Goal: Information Seeking & Learning: Compare options

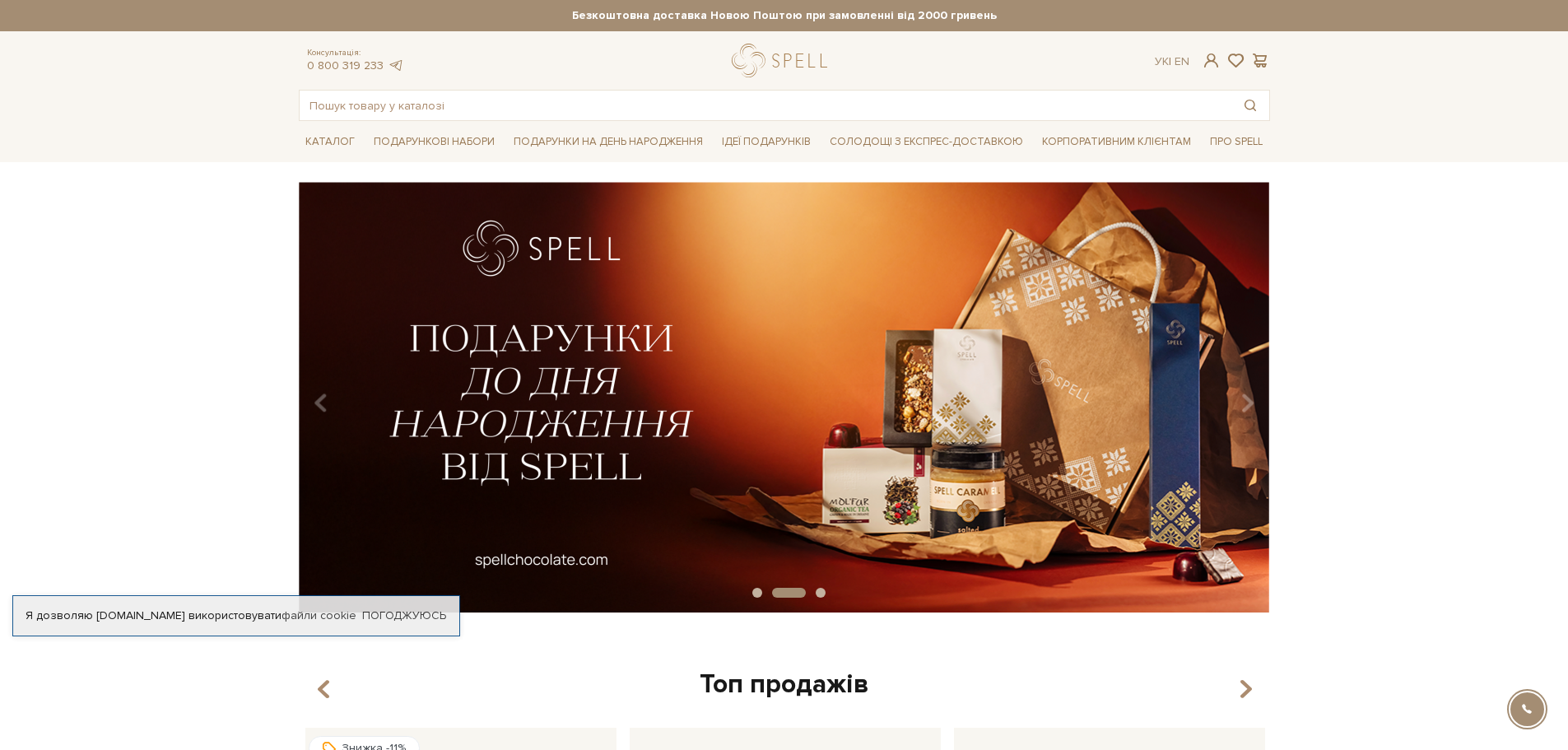
click at [893, 368] on img at bounding box center [784, 396] width 971 height 430
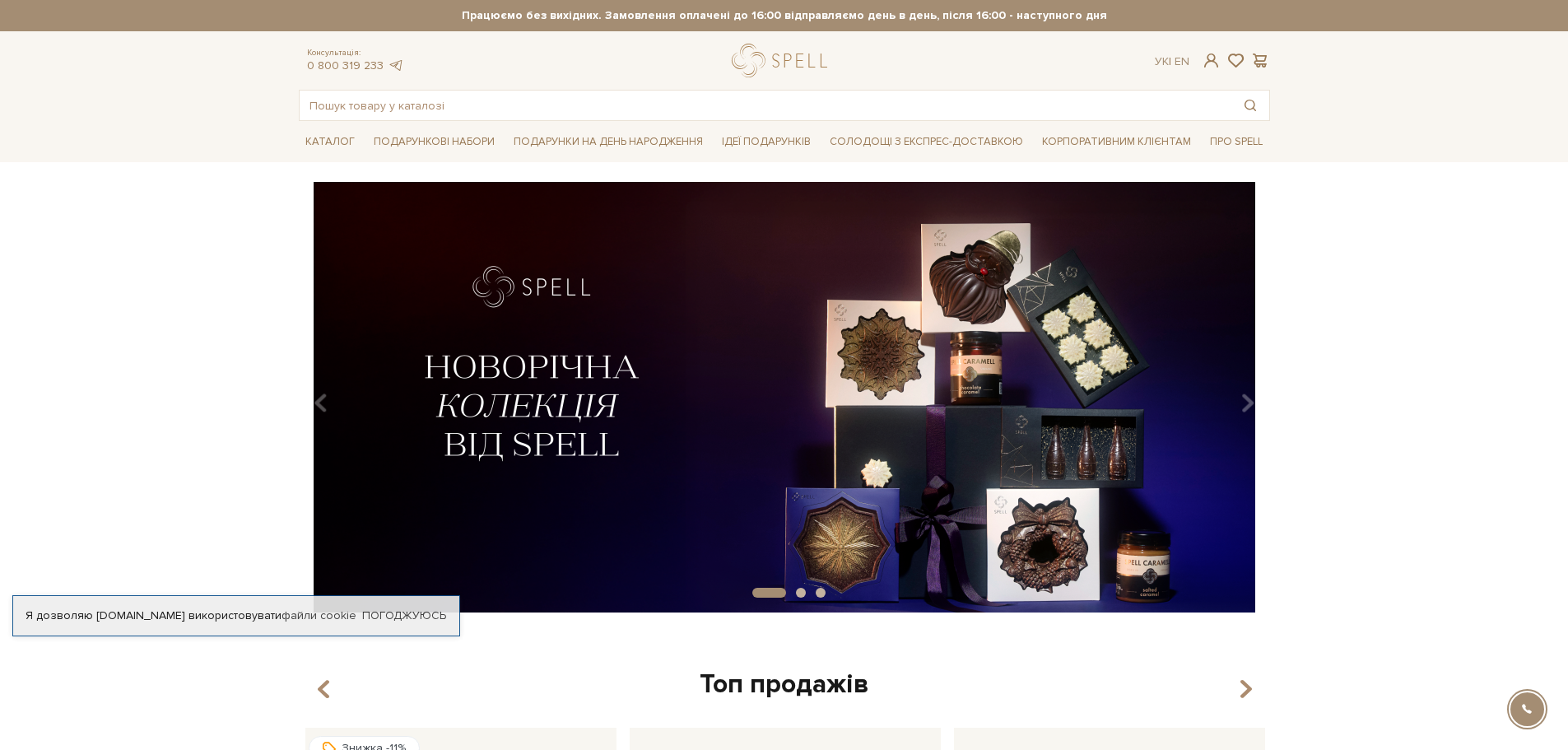
click at [503, 384] on img at bounding box center [784, 396] width 971 height 430
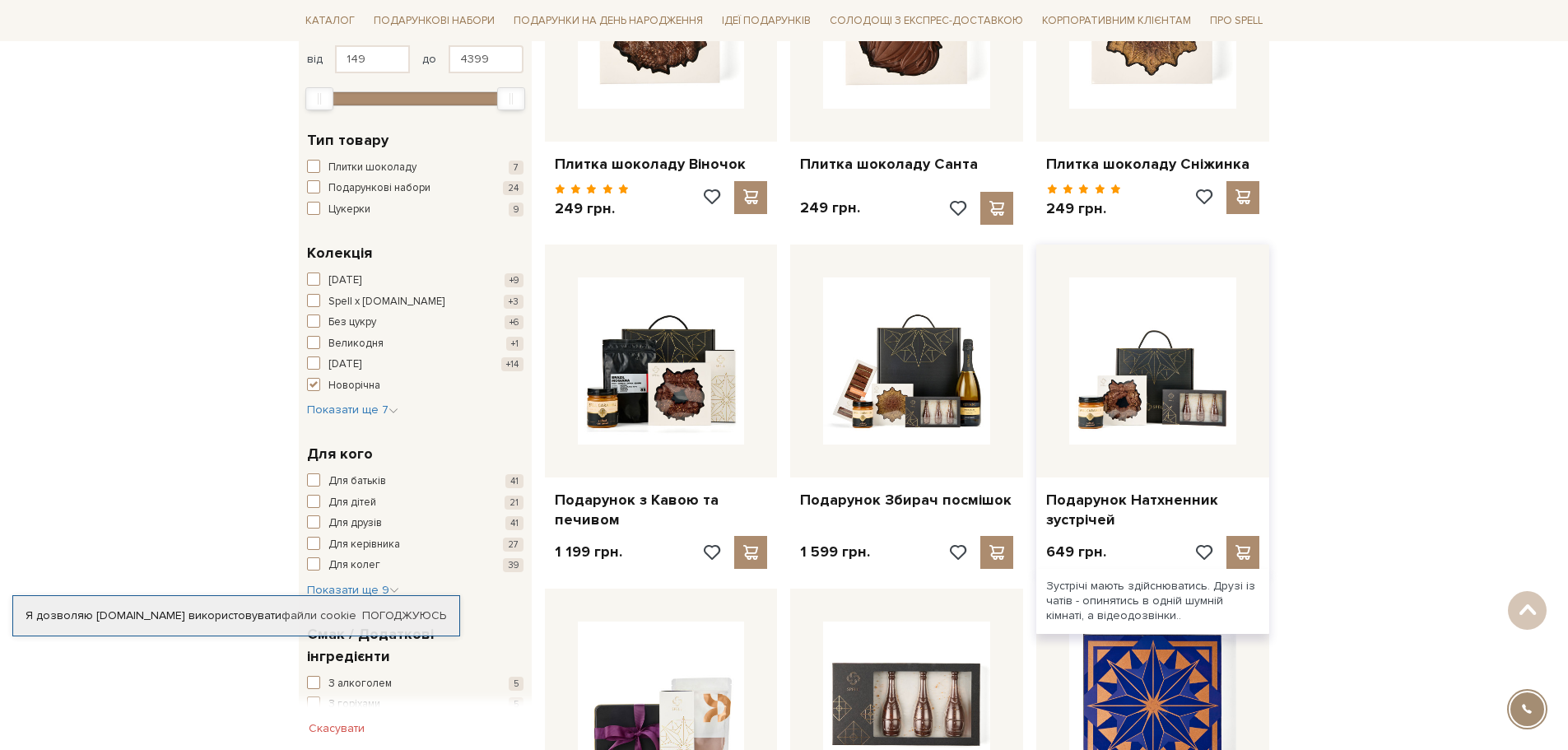
scroll to position [411, 0]
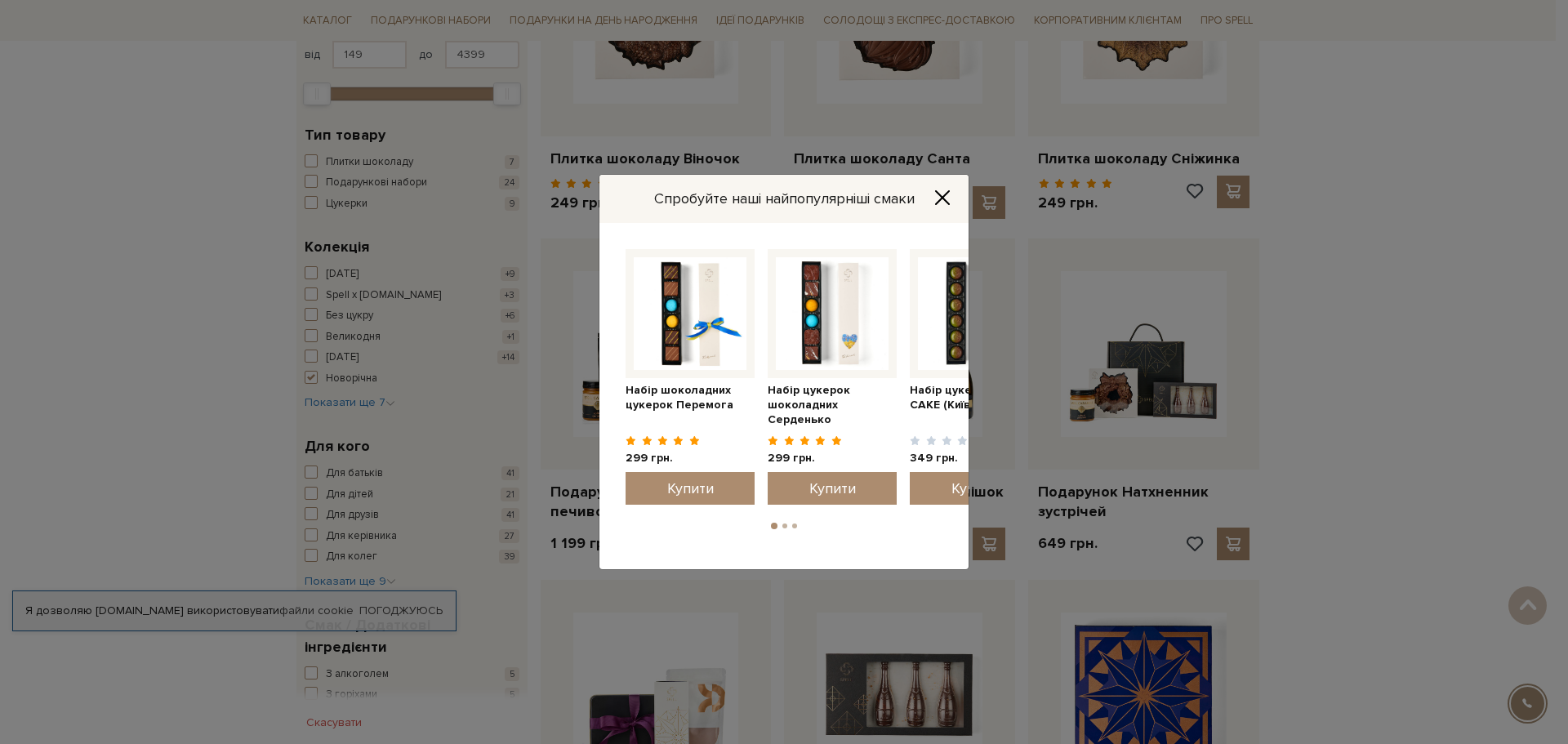
click at [932, 200] on button "Close" at bounding box center [942, 198] width 26 height 18
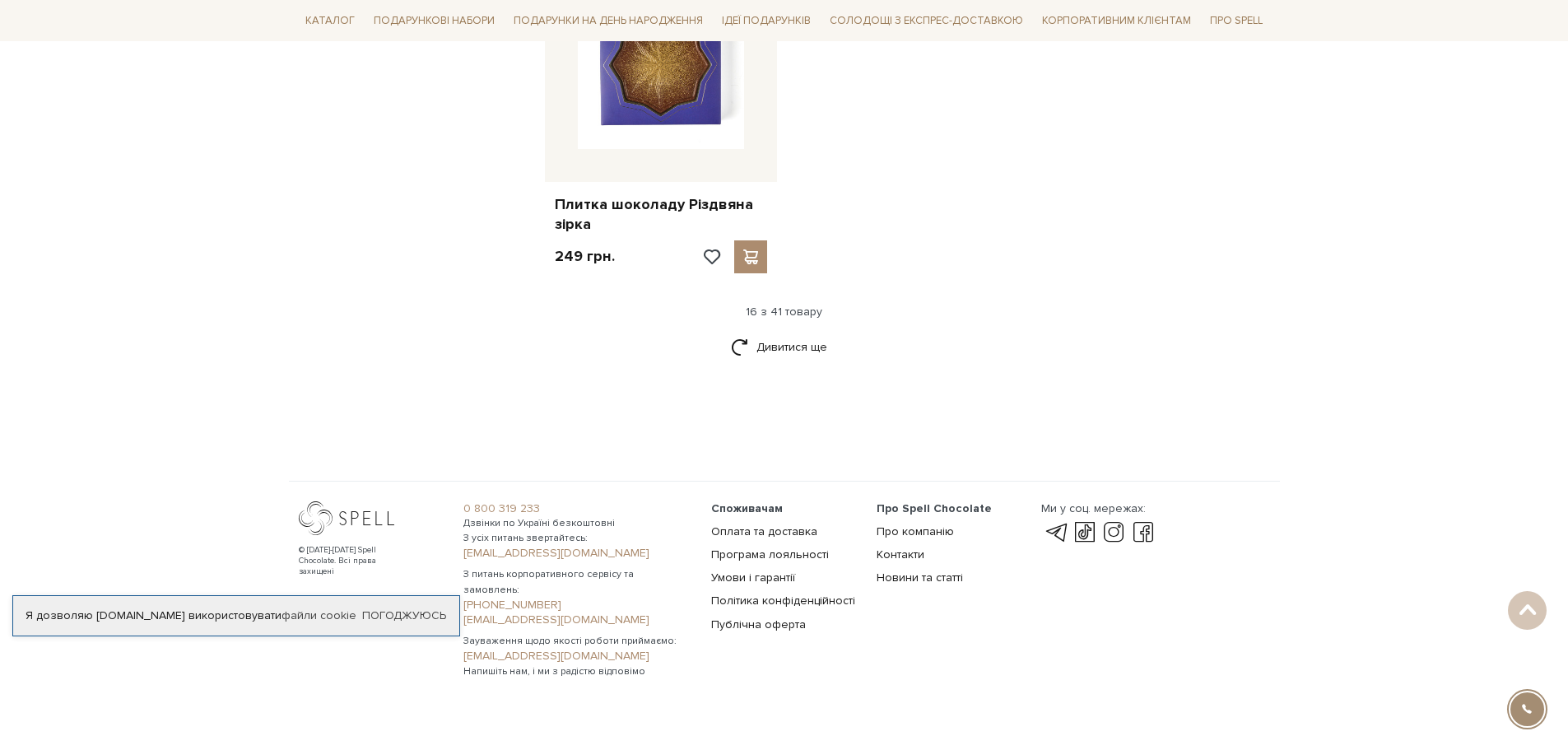
scroll to position [2091, 0]
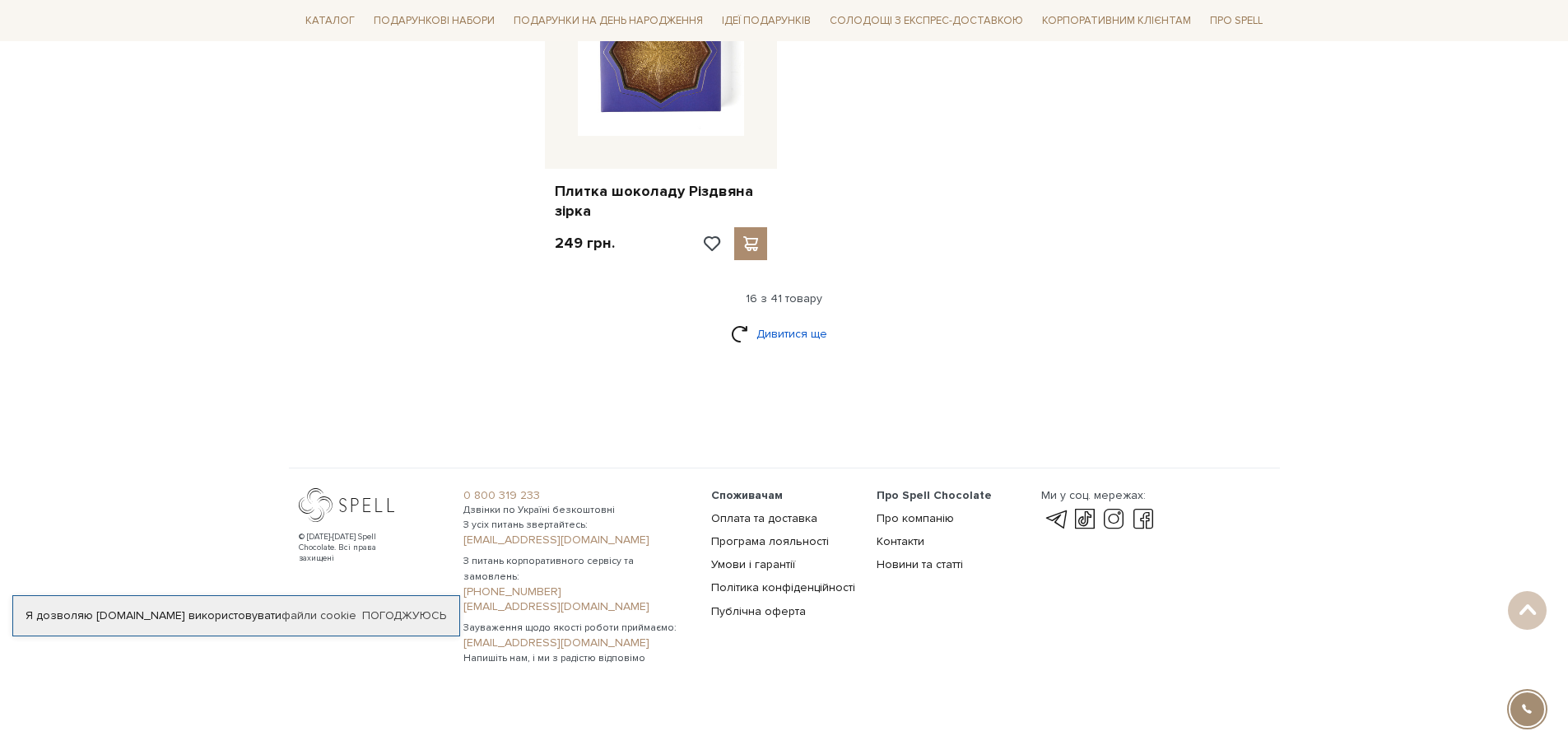
click at [780, 331] on link "Дивитися ще" at bounding box center [784, 333] width 107 height 29
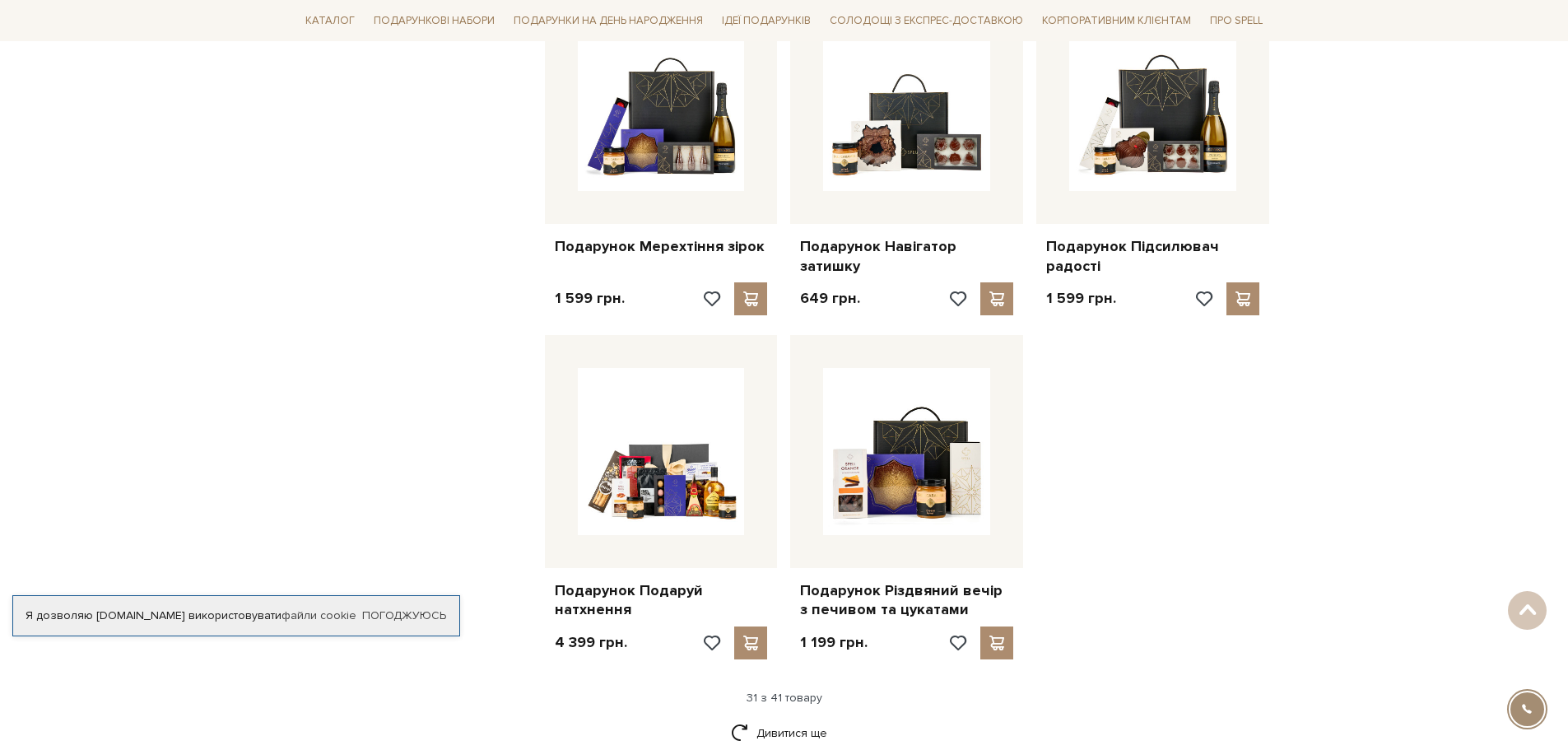
scroll to position [3408, 0]
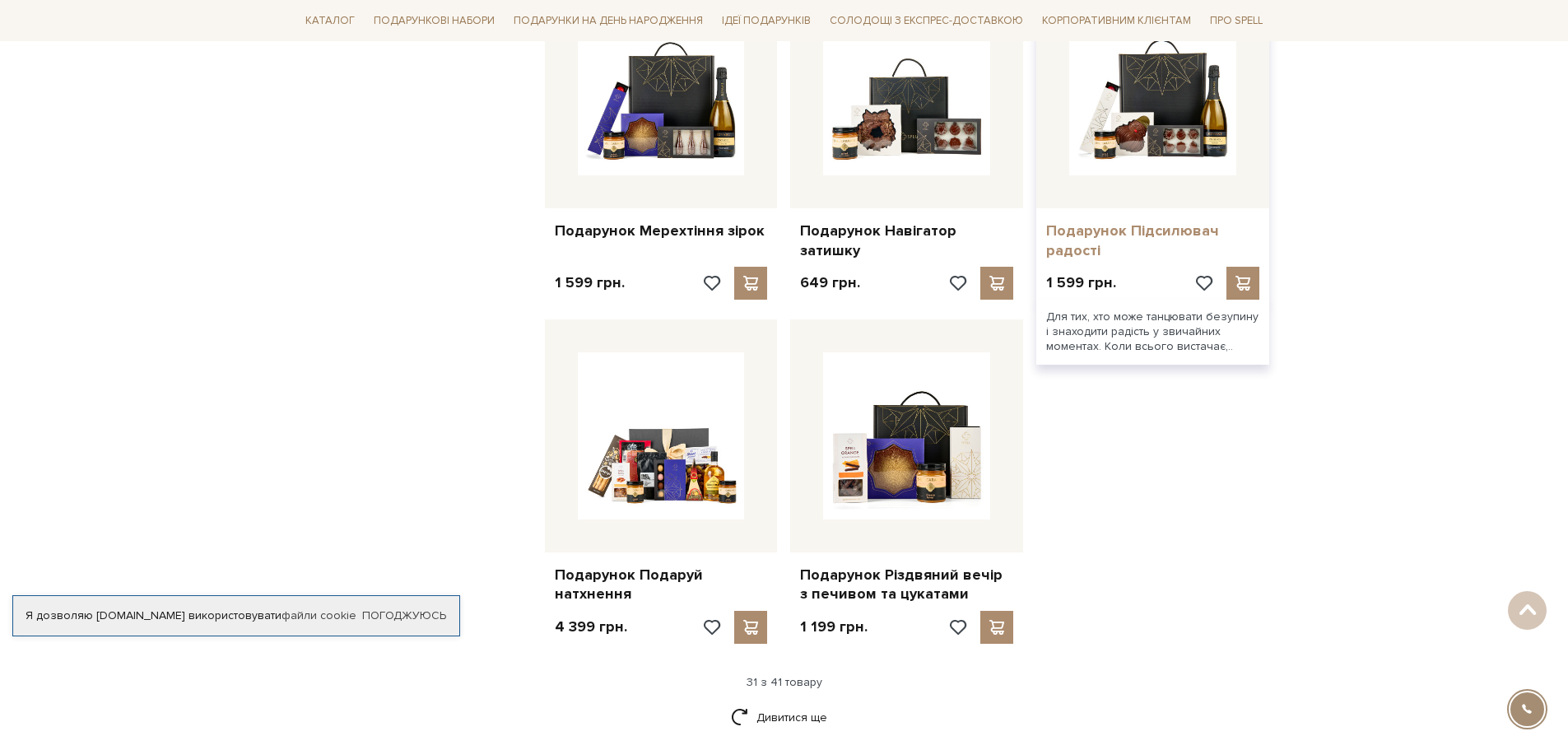
click at [1075, 225] on link "Подарунок Підсилювач радості" at bounding box center [1152, 240] width 213 height 39
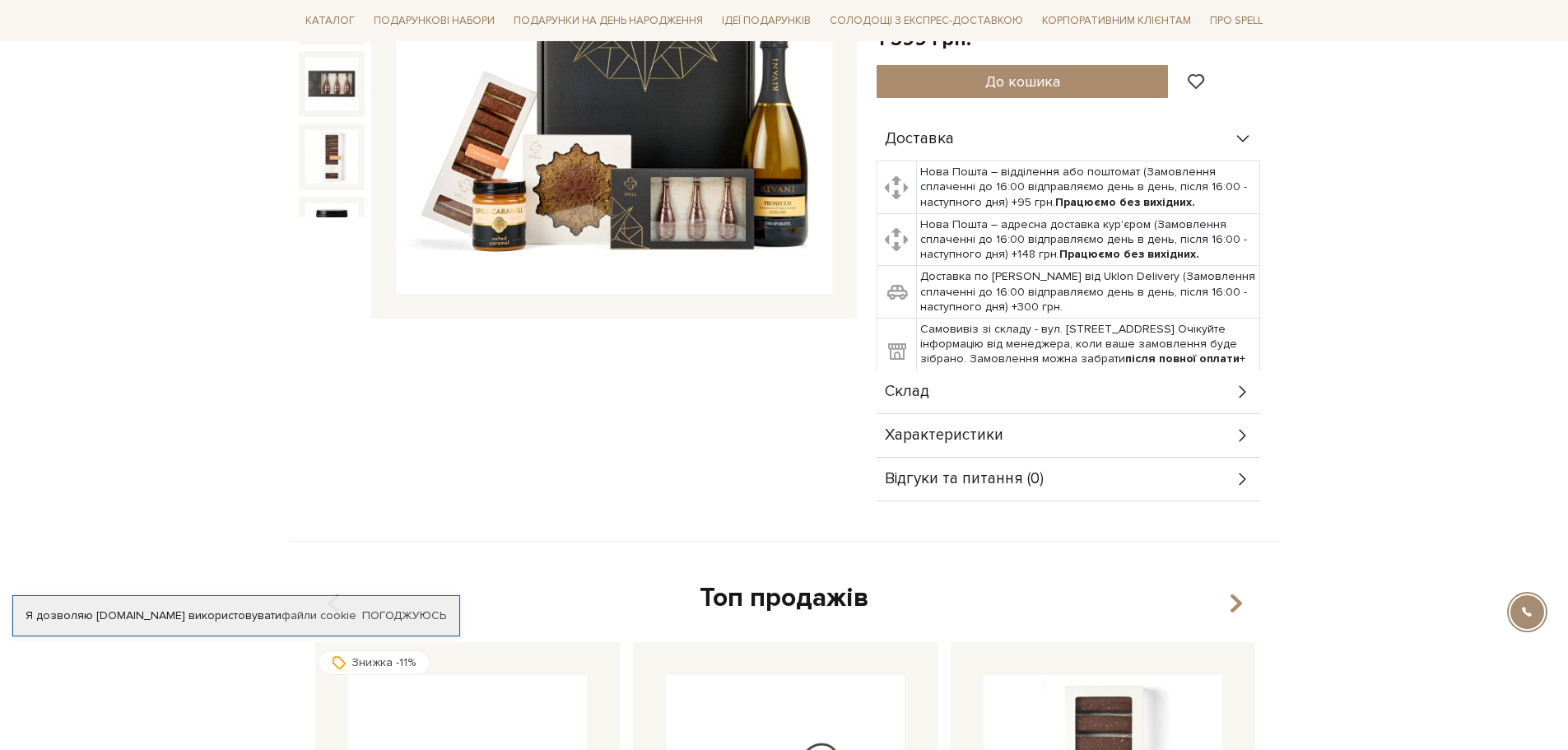
scroll to position [367, 0]
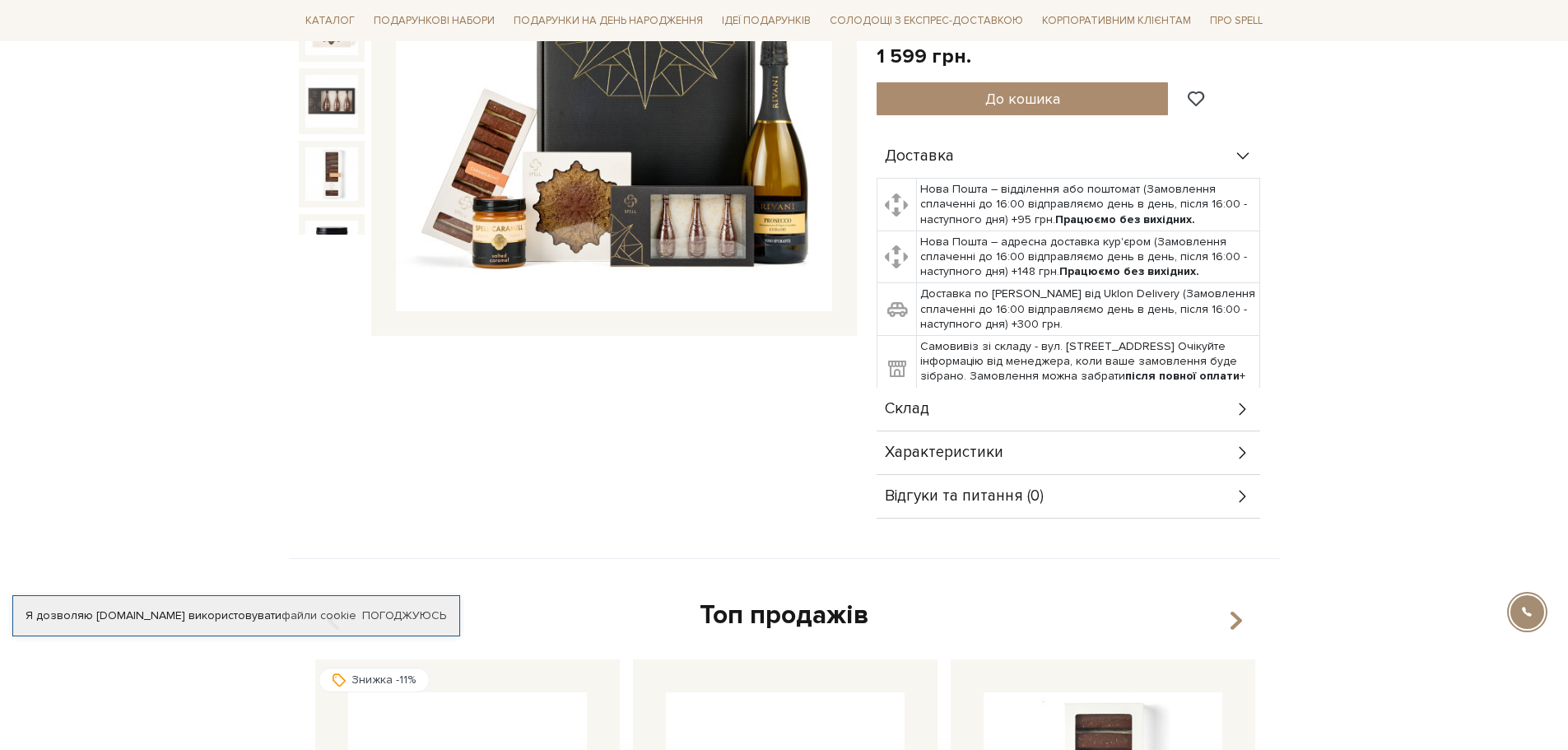
click at [1132, 448] on div "Характеристики" at bounding box center [1068, 453] width 384 height 43
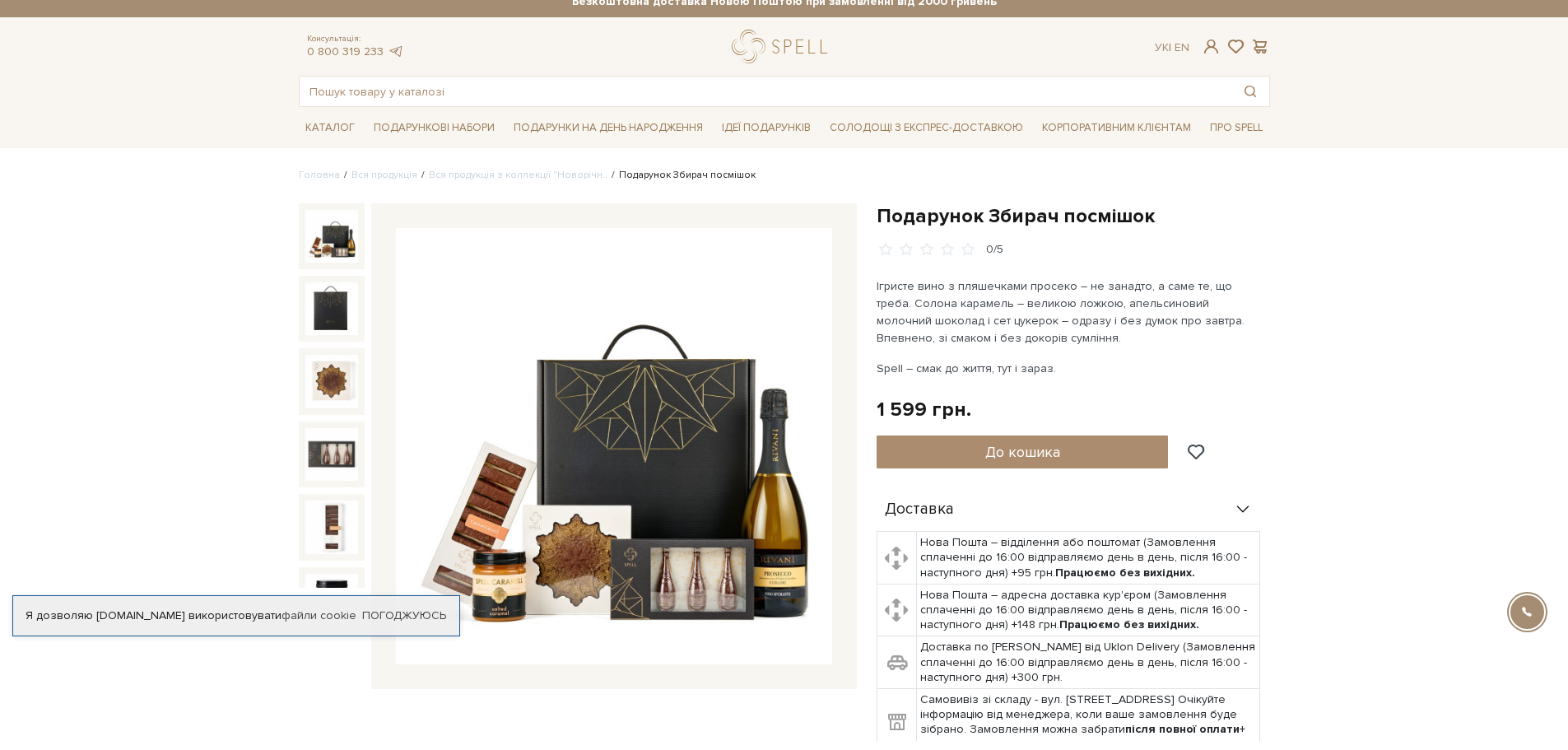
scroll to position [0, 0]
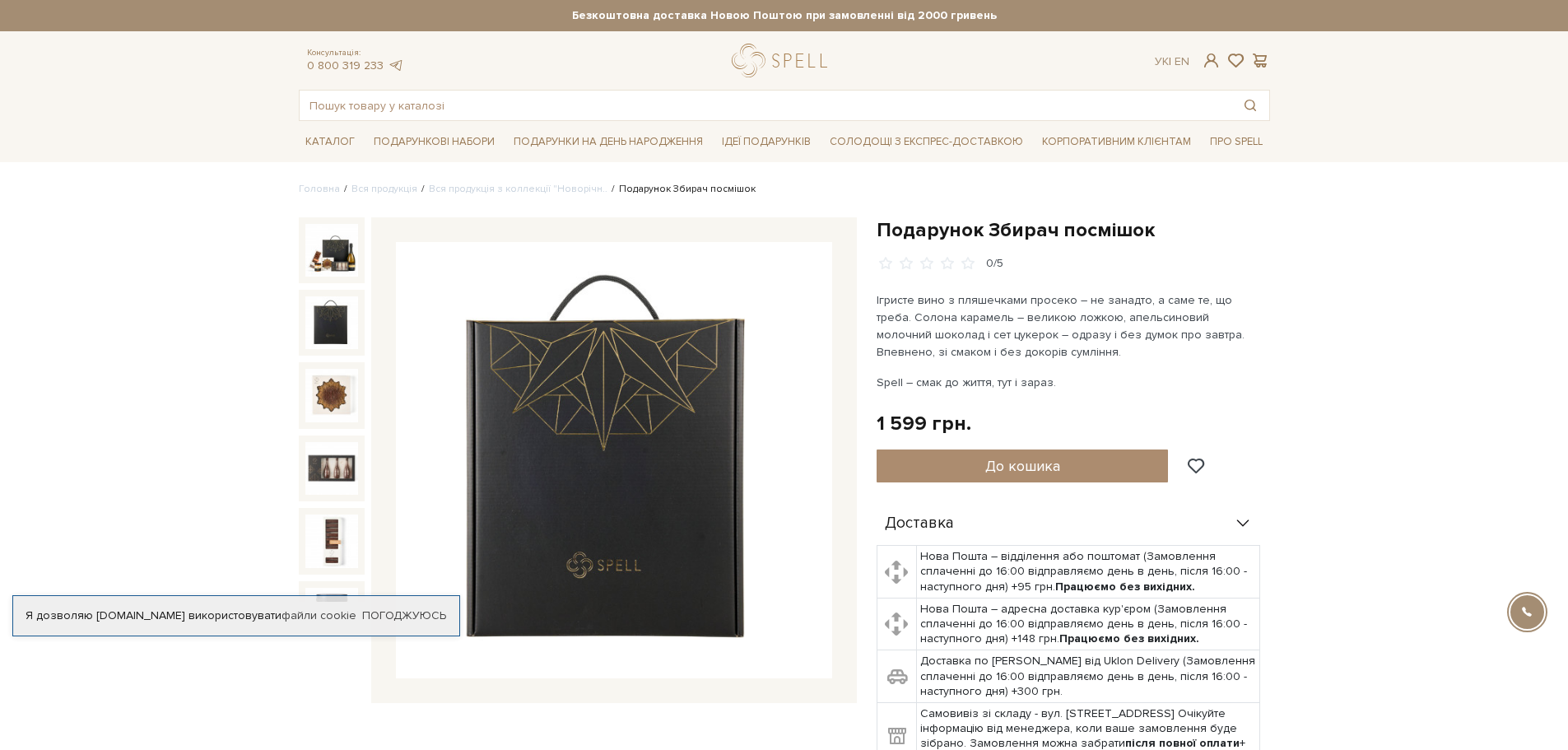
click at [316, 314] on img at bounding box center [332, 322] width 53 height 53
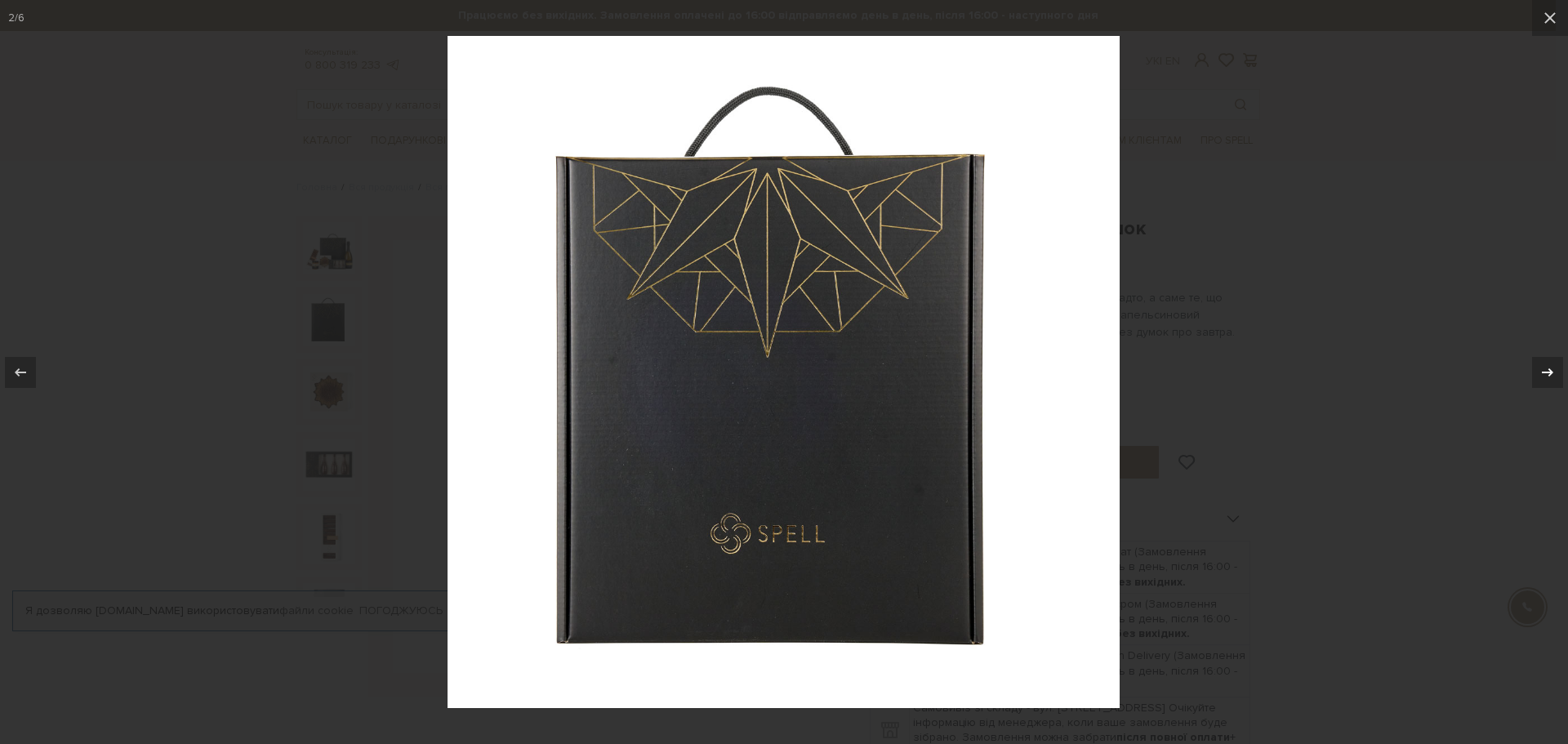
click at [1541, 372] on icon at bounding box center [1547, 372] width 20 height 20
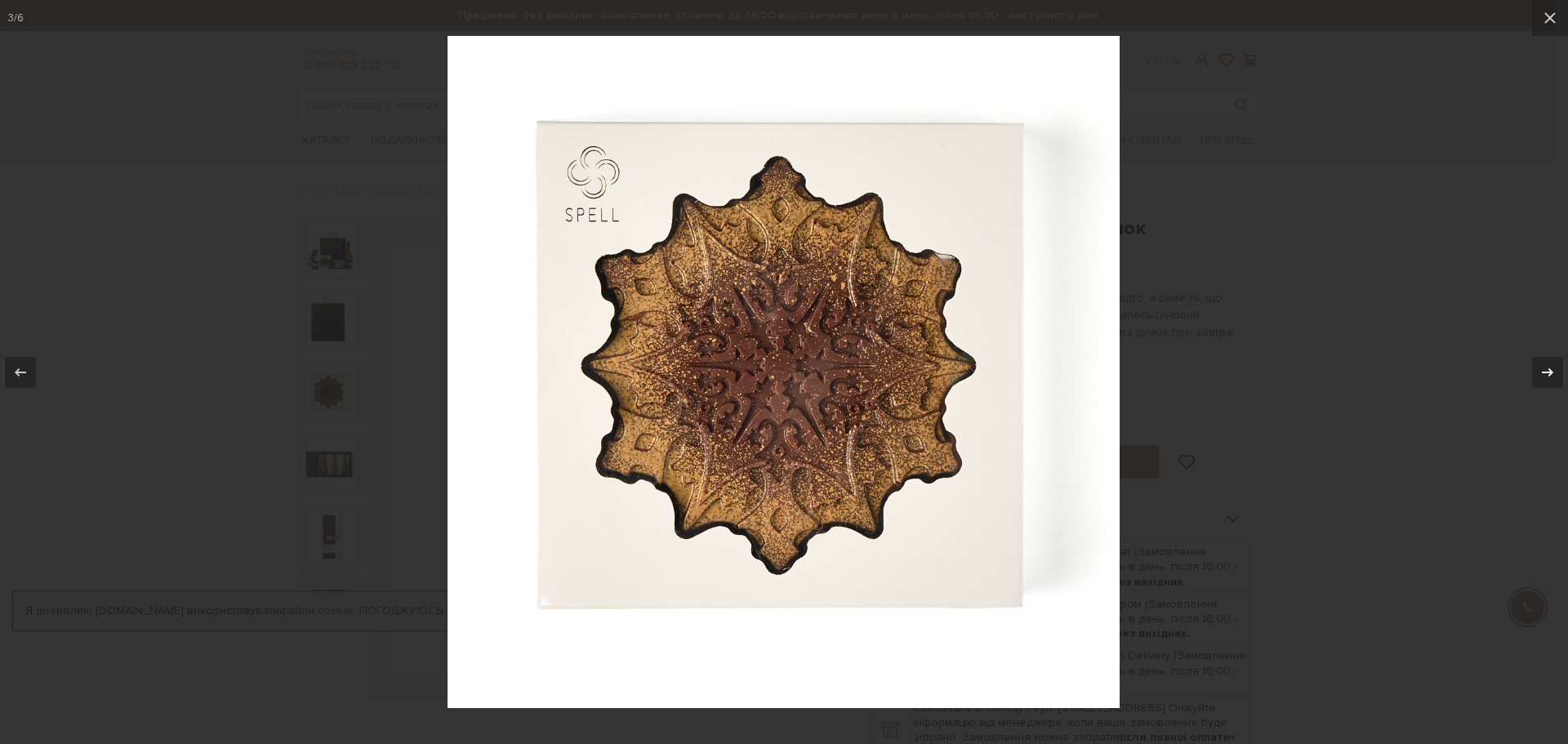
click at [1541, 372] on icon at bounding box center [1547, 372] width 20 height 20
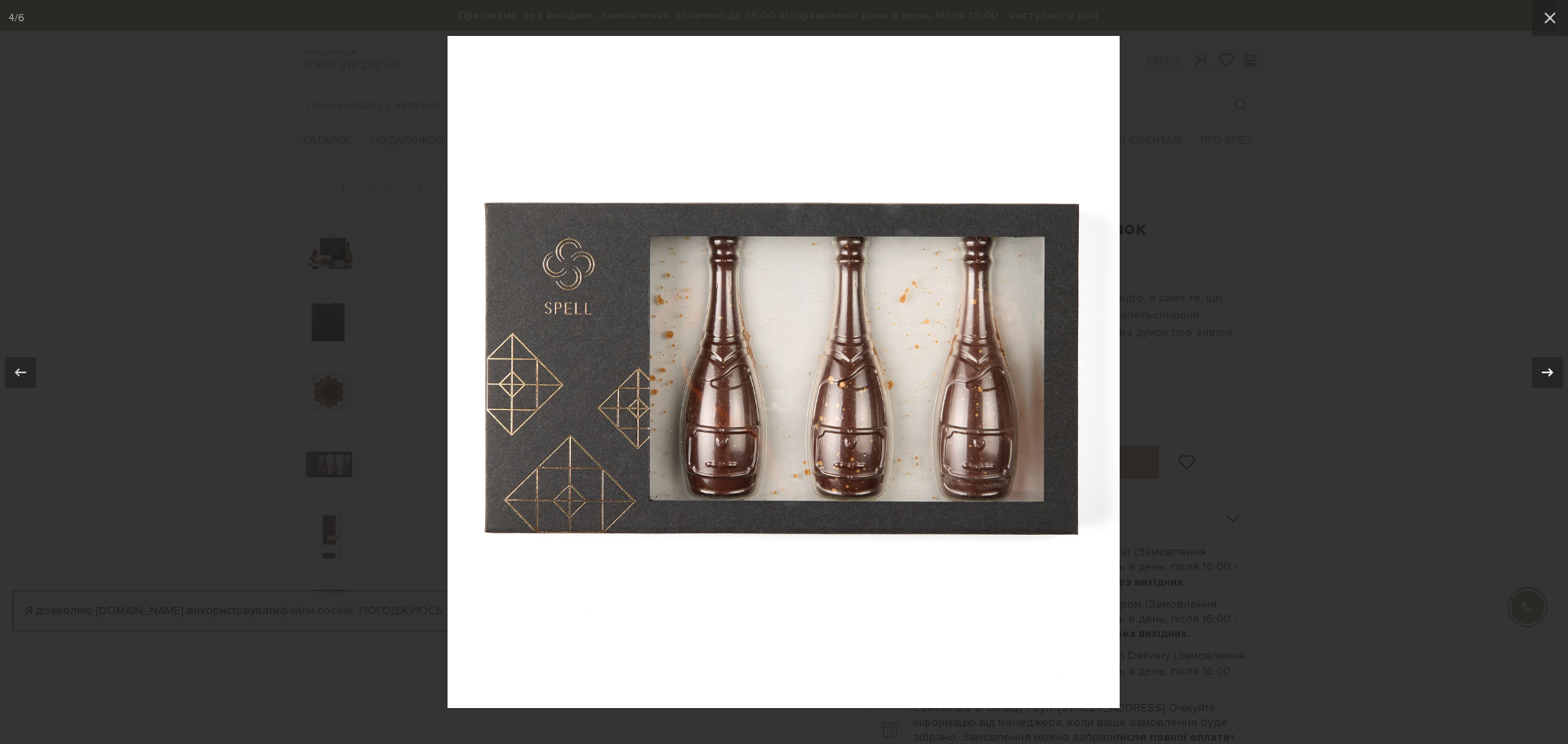
click at [1541, 372] on icon at bounding box center [1547, 372] width 20 height 20
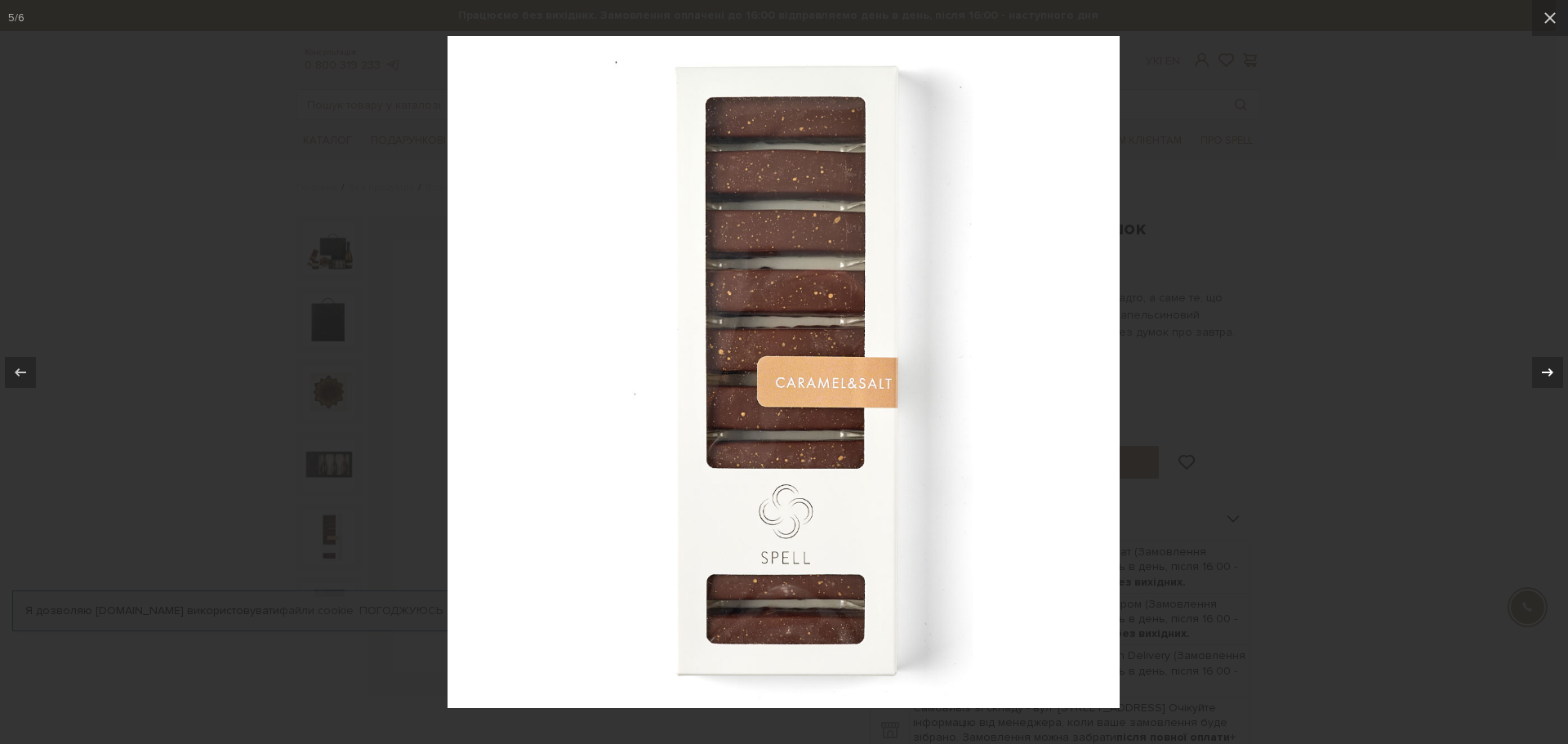
click at [1541, 372] on icon at bounding box center [1547, 372] width 20 height 20
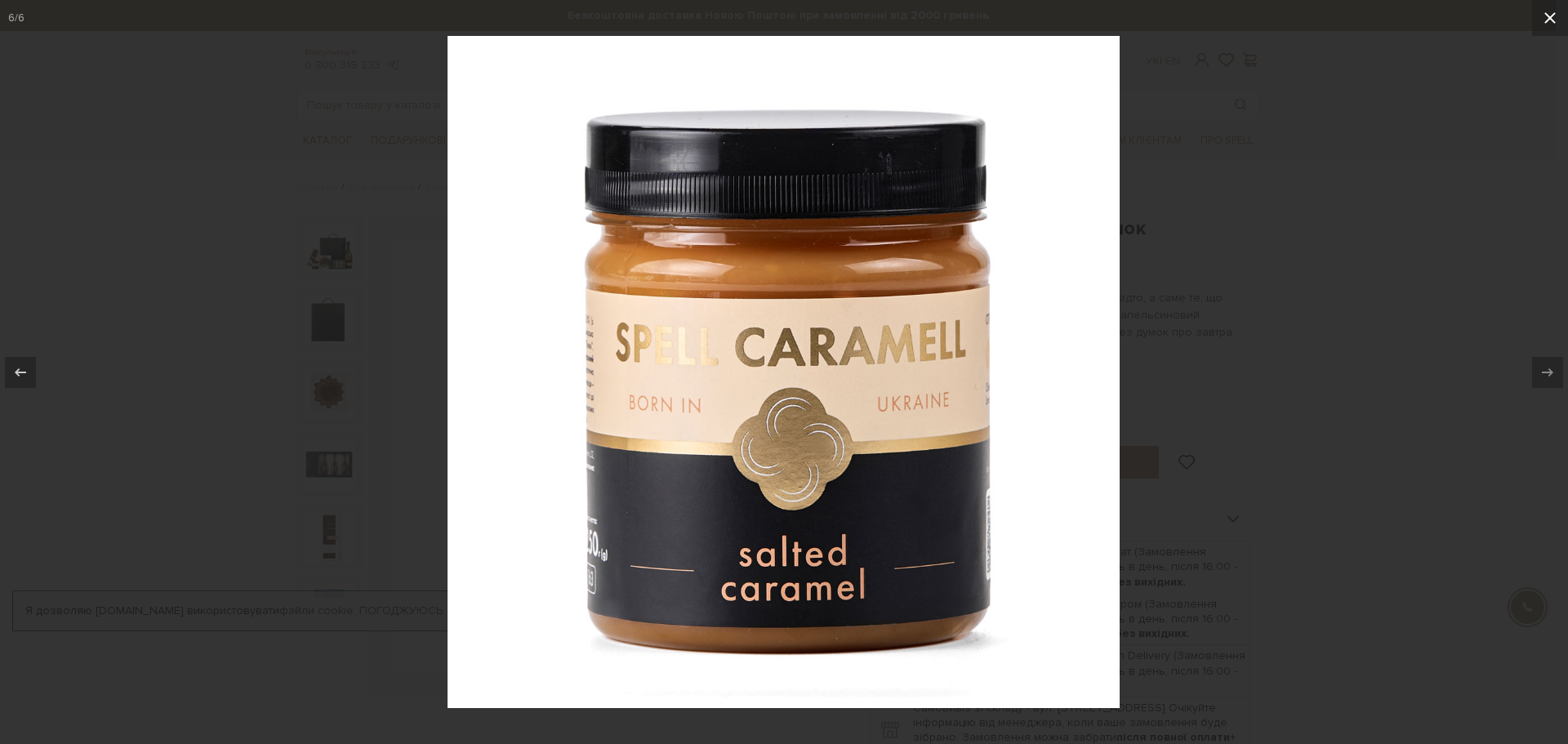
click at [1553, 21] on icon at bounding box center [1549, 18] width 12 height 12
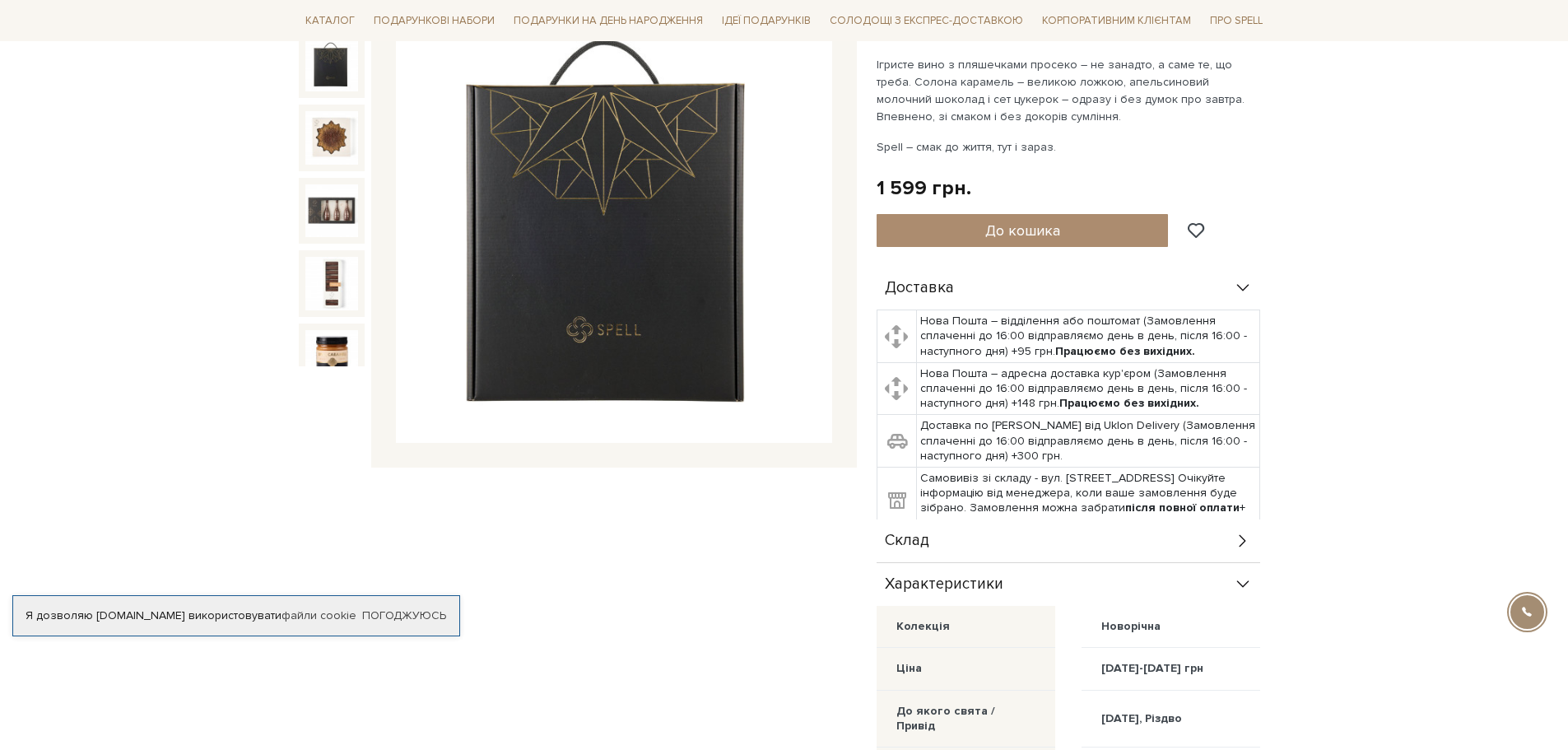
scroll to position [329, 0]
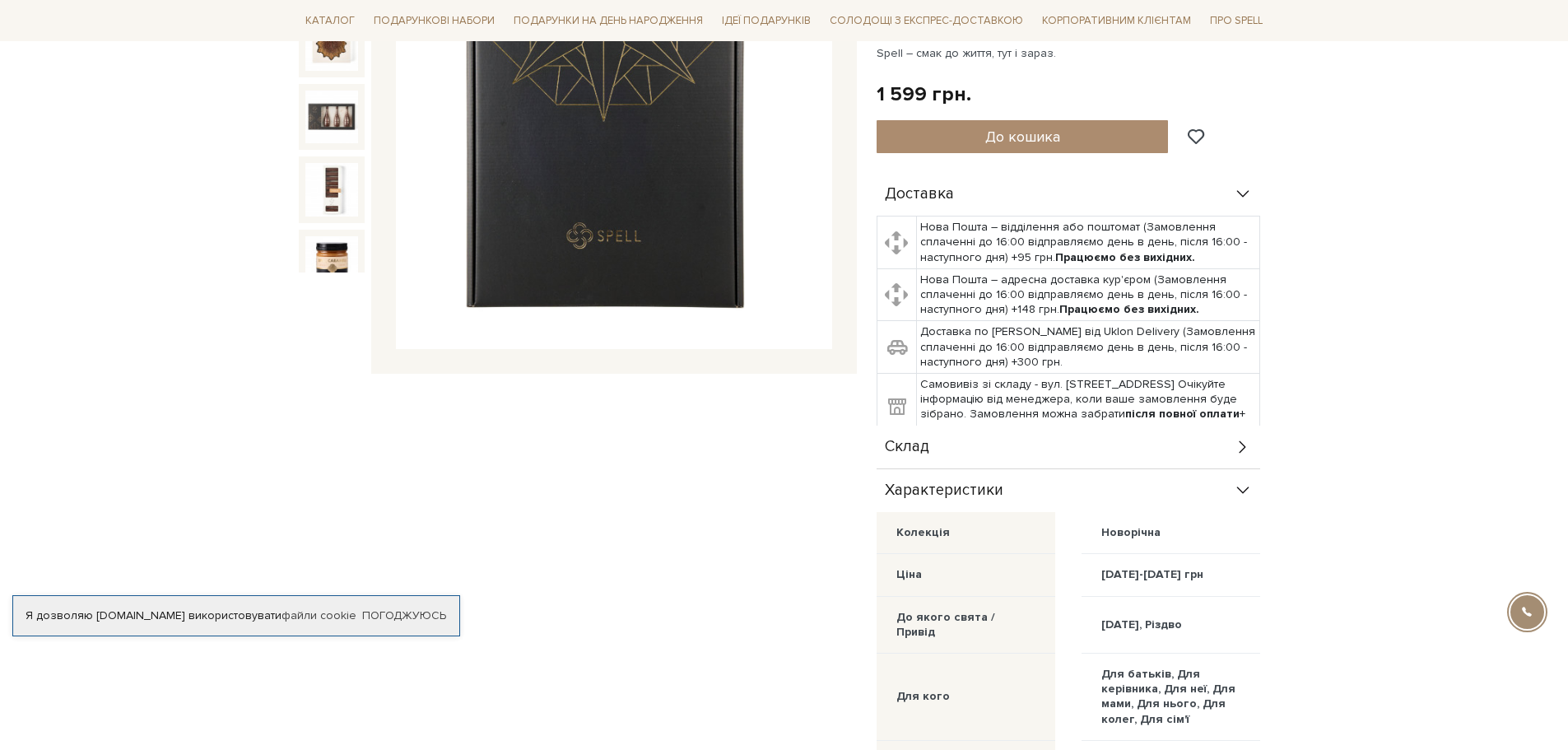
click at [989, 447] on div "Склад" at bounding box center [1068, 447] width 384 height 43
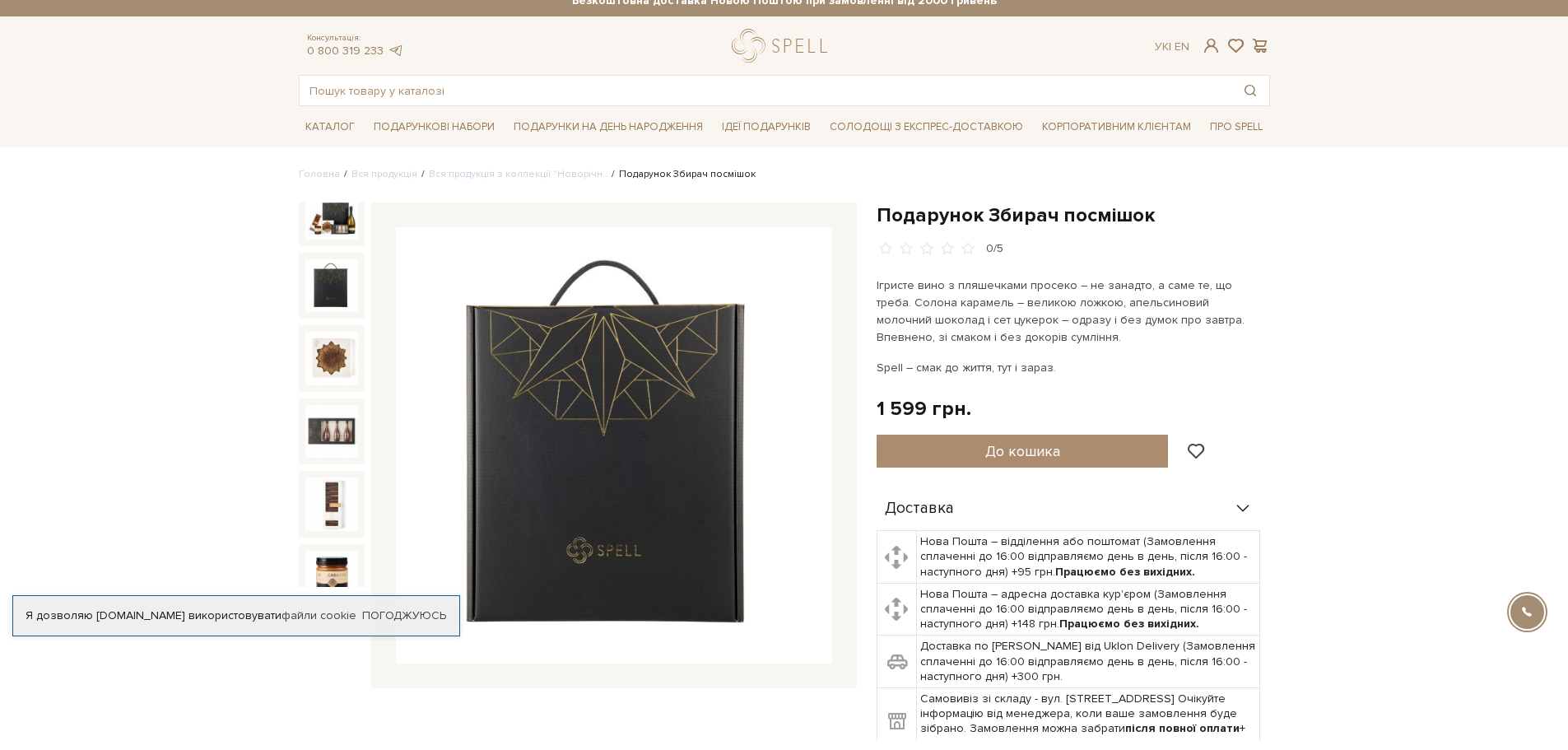
scroll to position [0, 0]
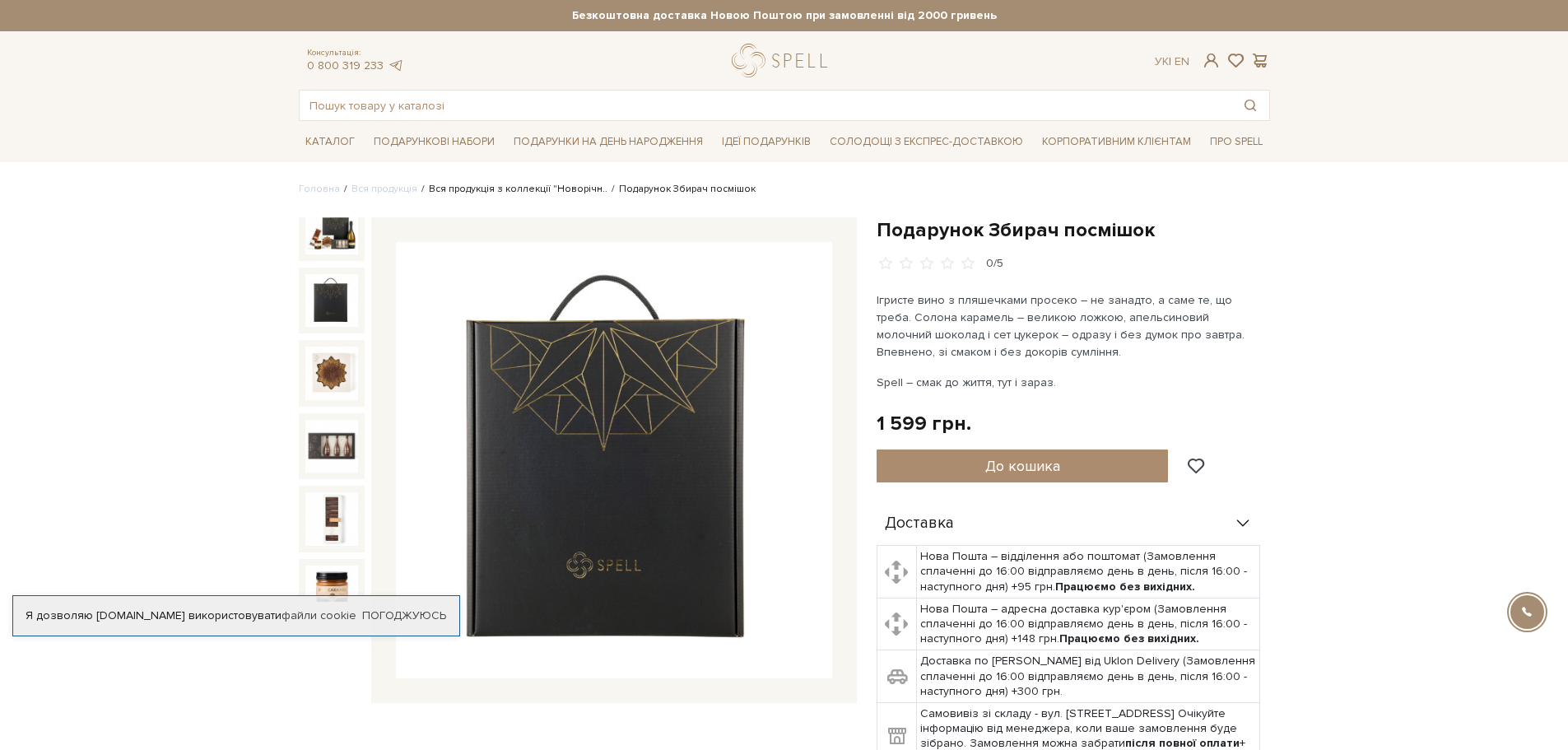
click at [510, 189] on link "Вся продукція з коллекції "Новорічн.." at bounding box center [518, 189] width 179 height 13
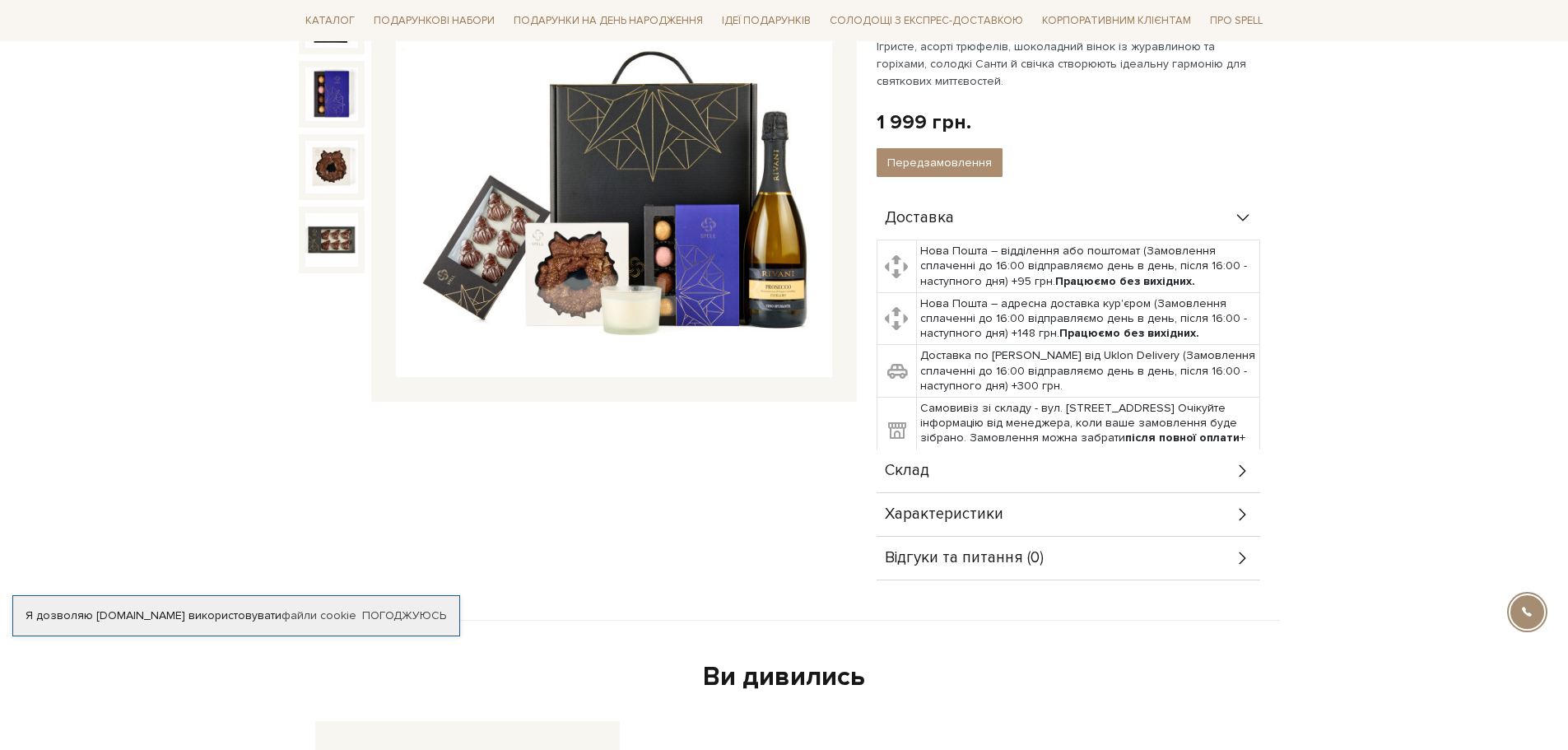
scroll to position [329, 0]
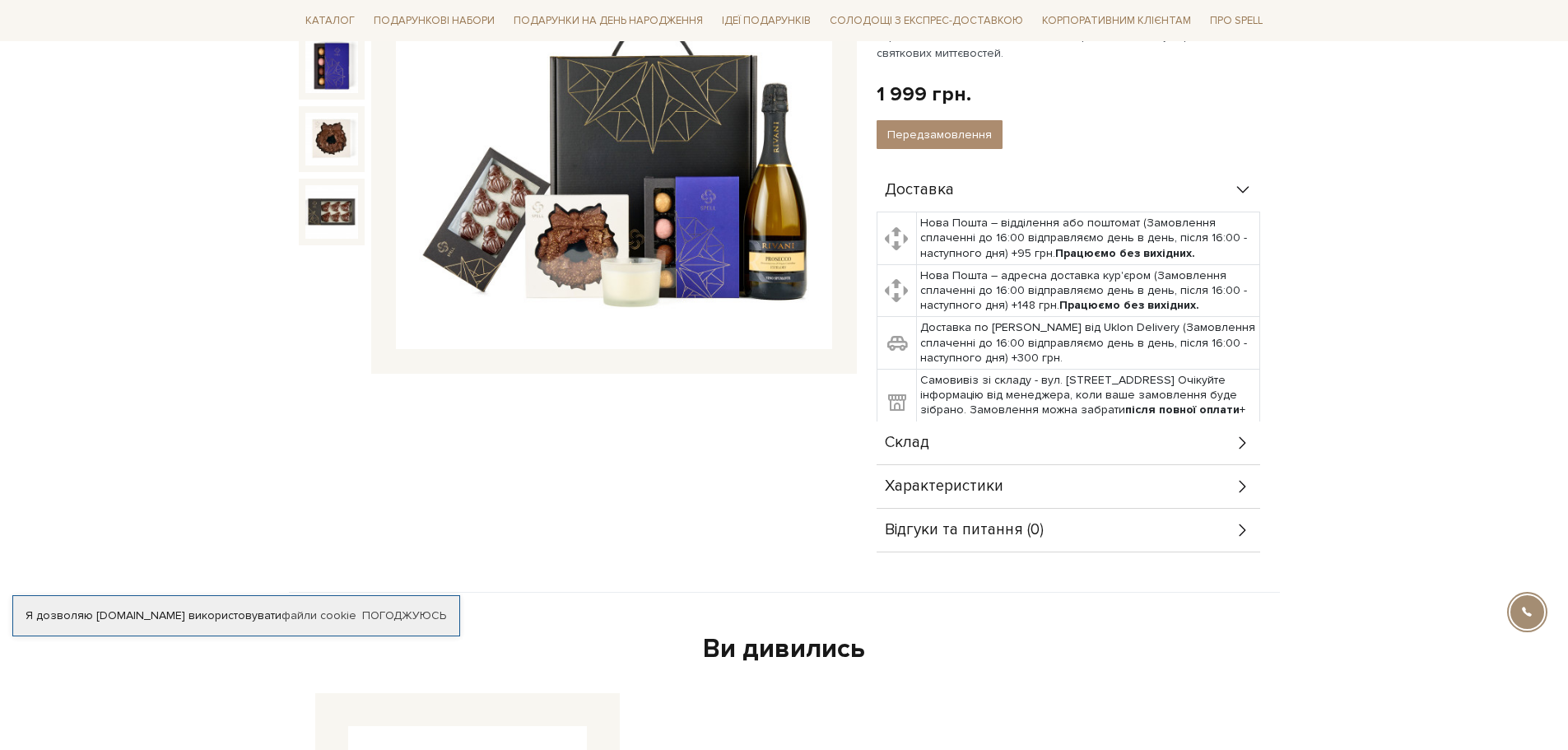
click at [1213, 444] on div "Склад" at bounding box center [1068, 443] width 384 height 43
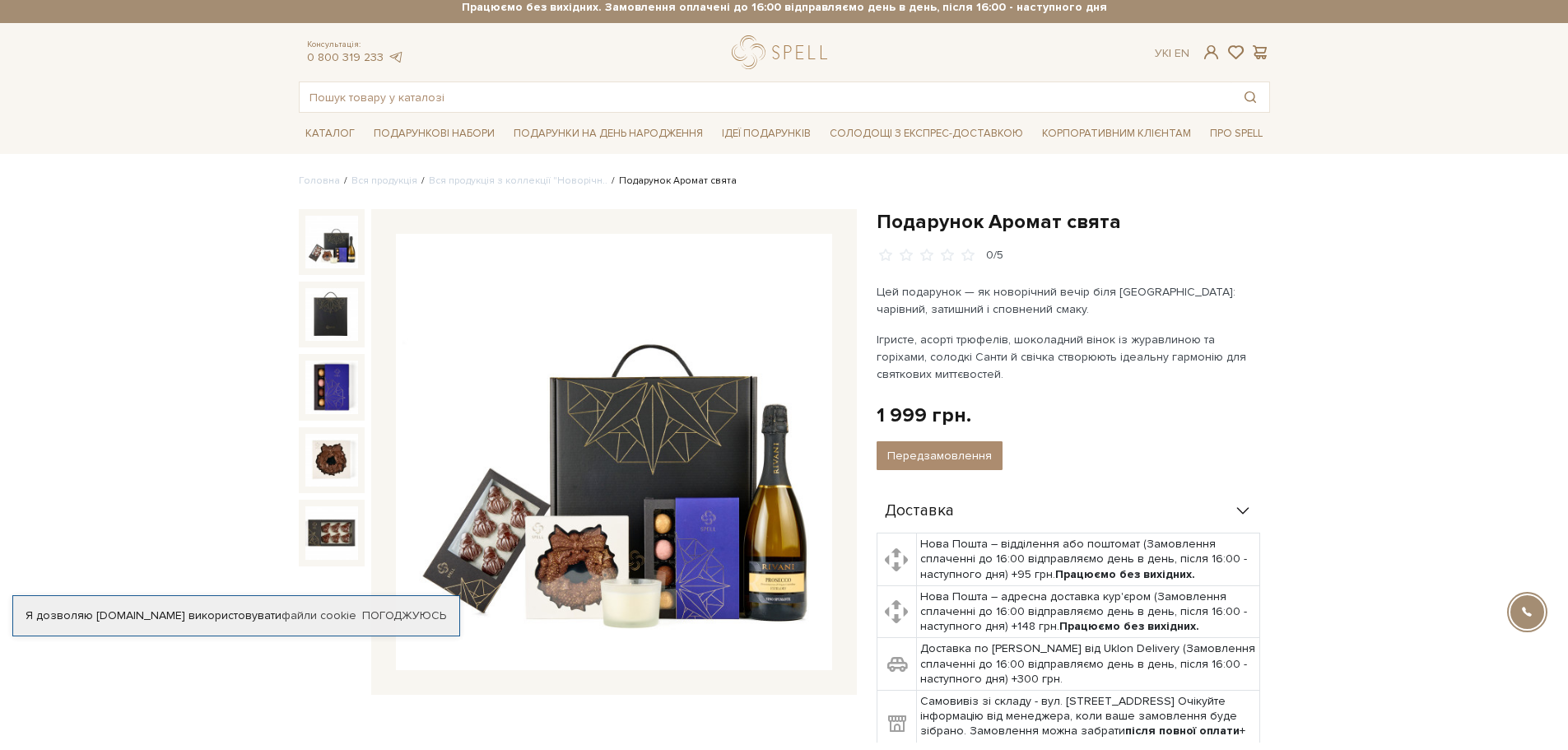
scroll to position [0, 0]
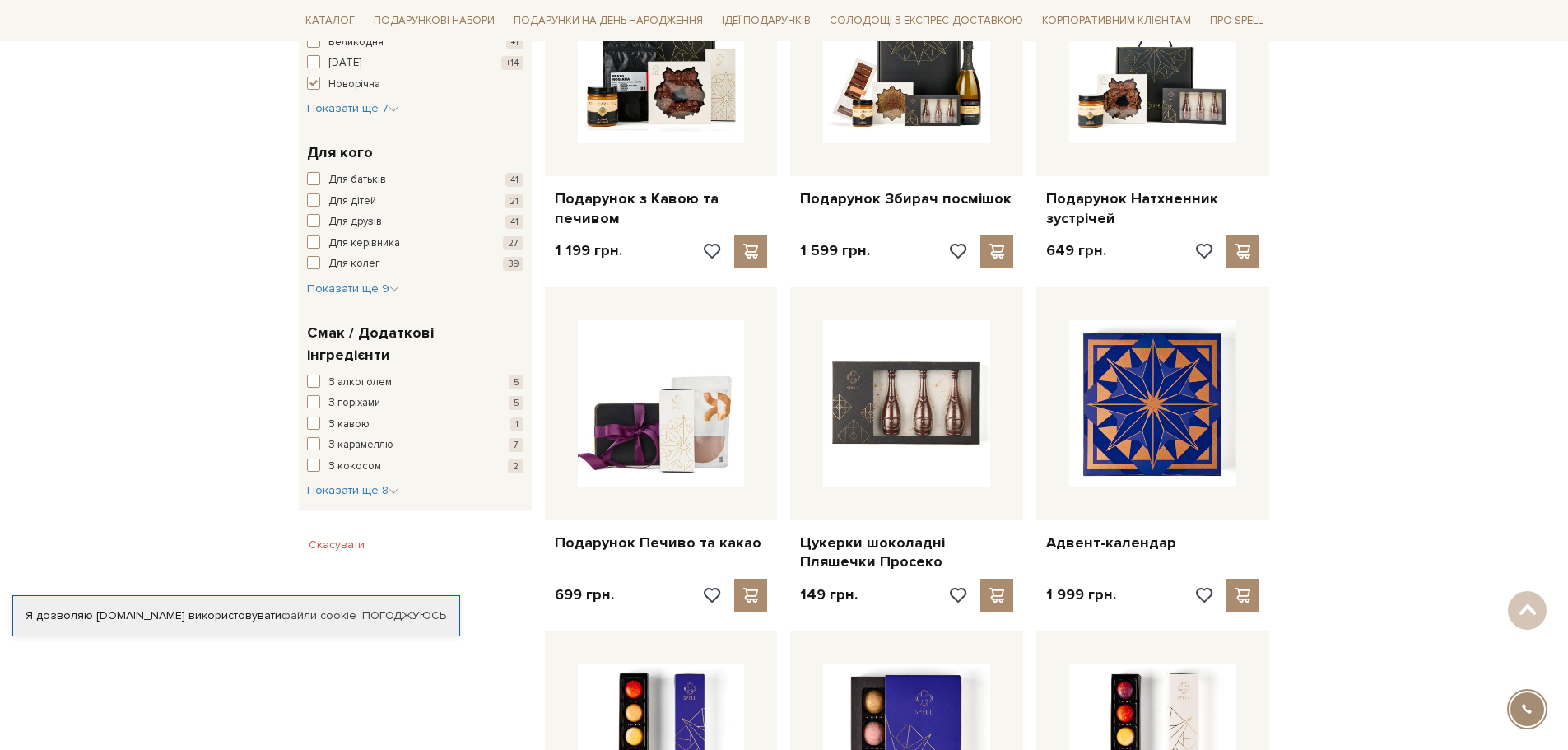
scroll to position [411, 0]
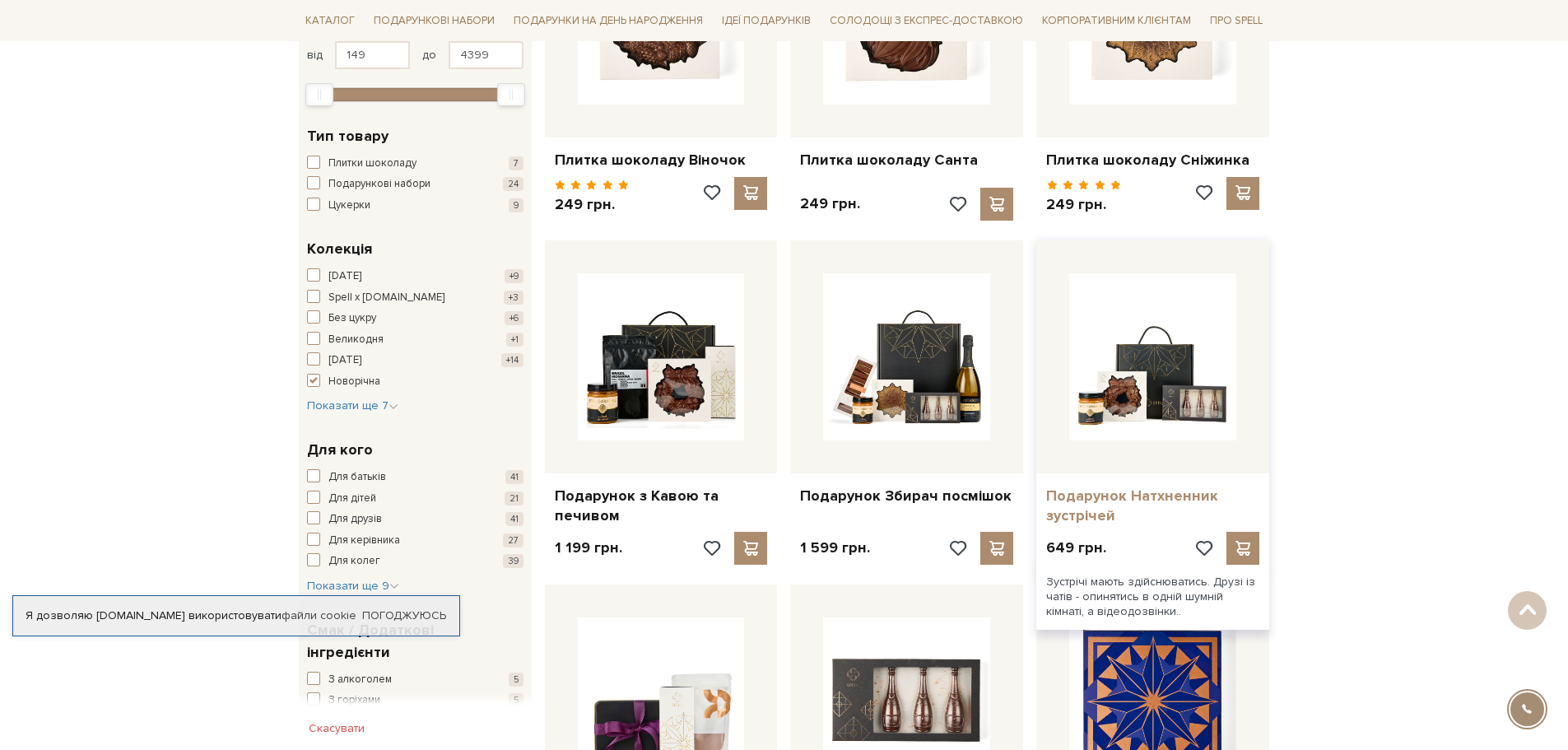
click at [1119, 499] on link "Подарунок Натхненник зустрічей" at bounding box center [1152, 505] width 213 height 39
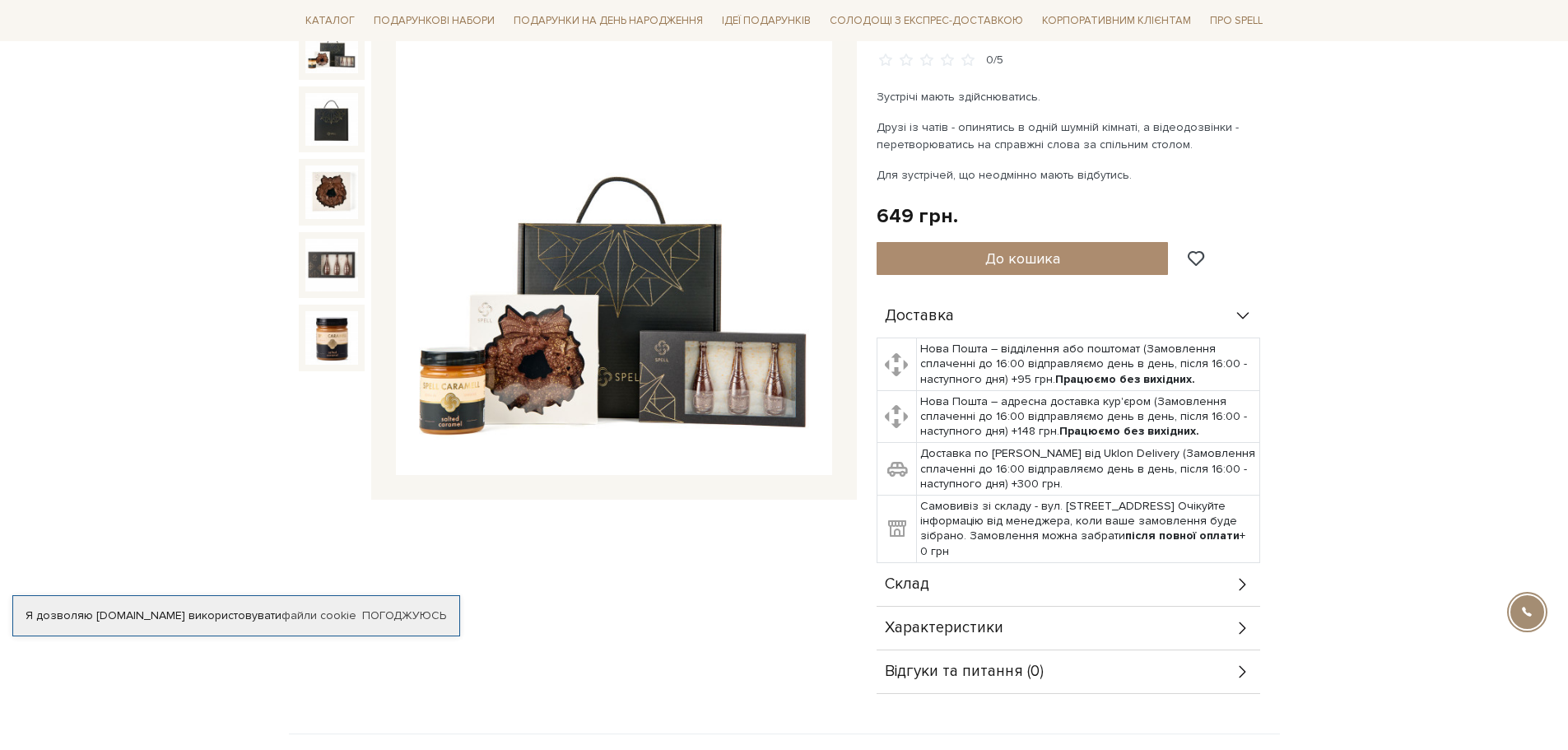
scroll to position [329, 0]
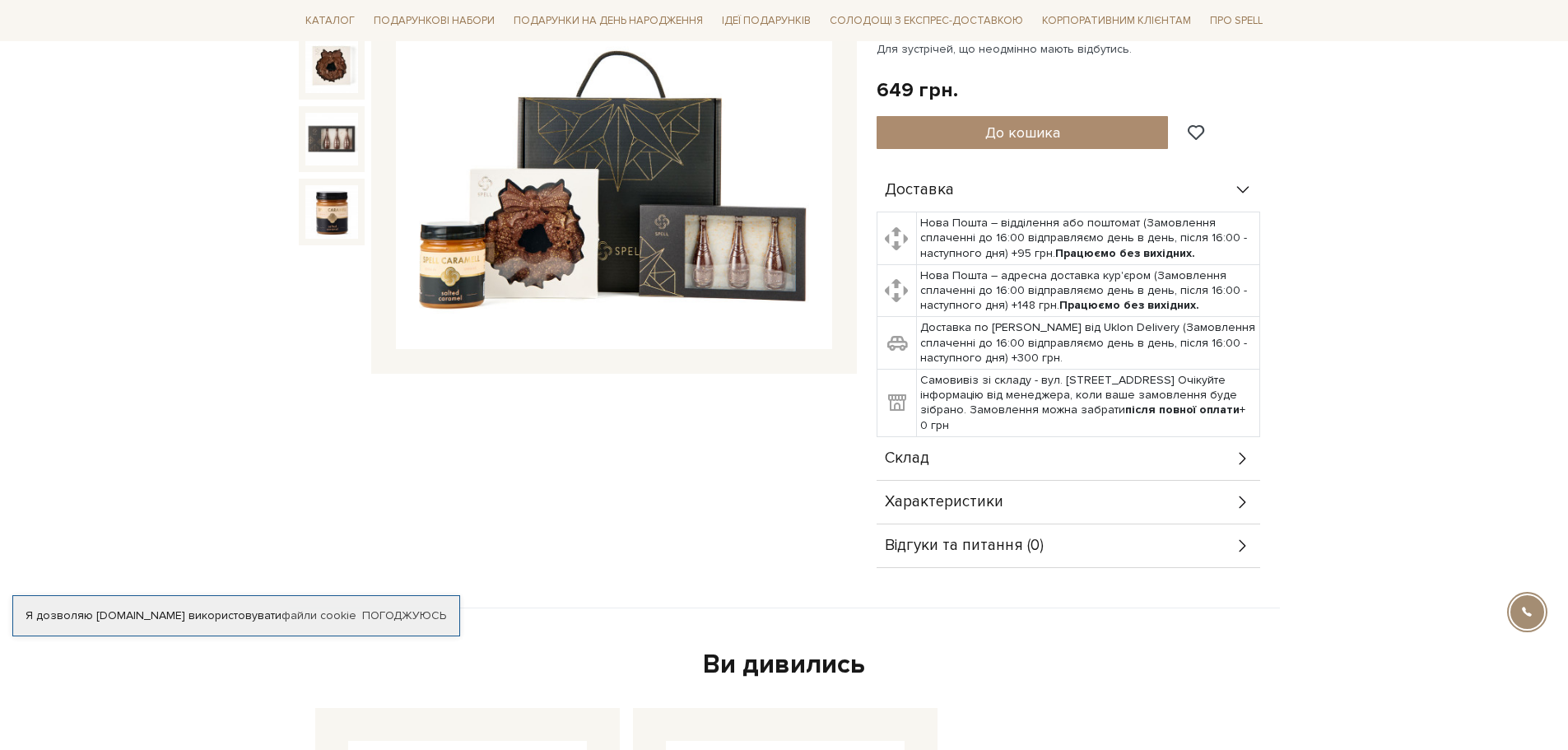
click at [973, 466] on div "Склад" at bounding box center [1068, 458] width 384 height 43
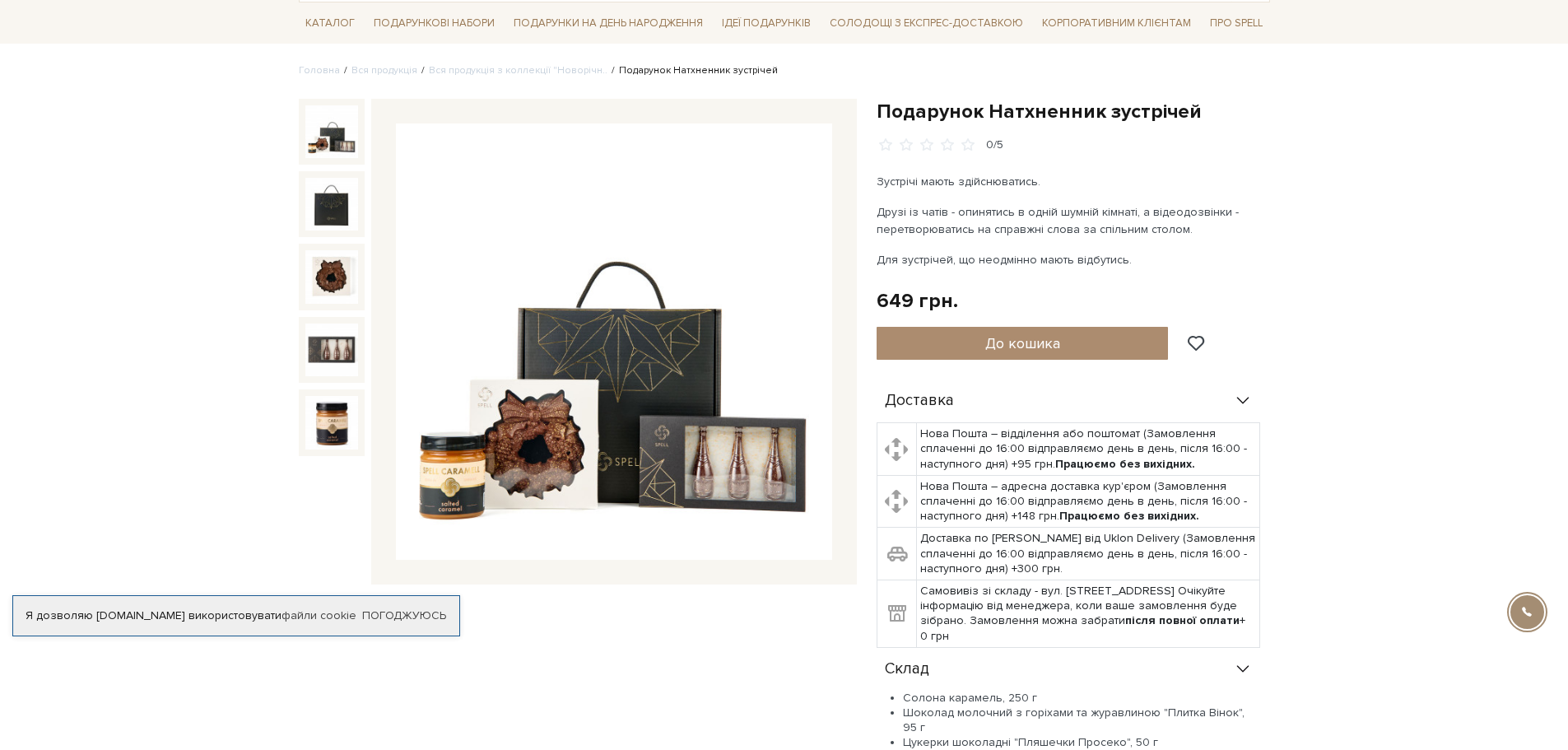
scroll to position [83, 0]
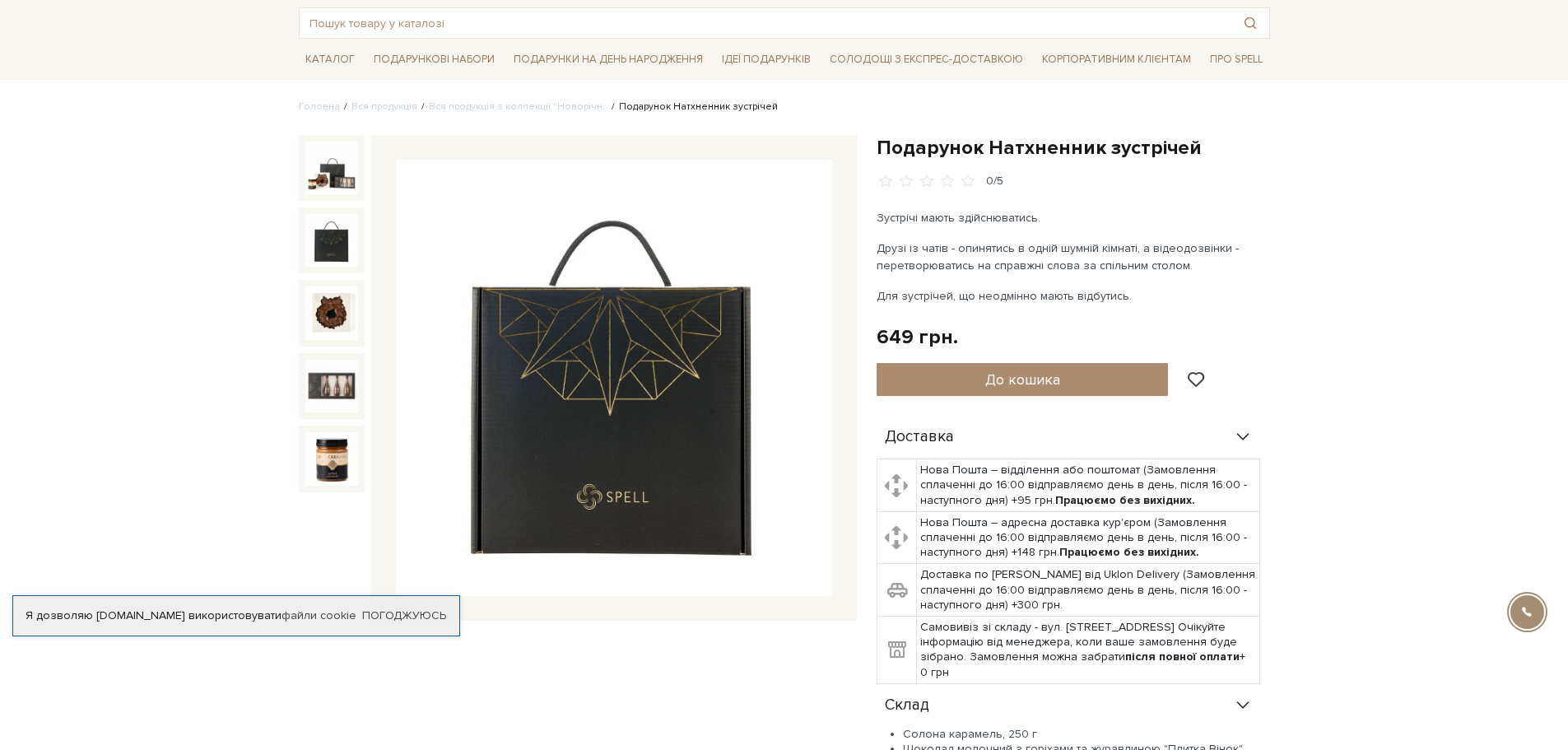
click at [339, 241] on img at bounding box center [332, 240] width 53 height 53
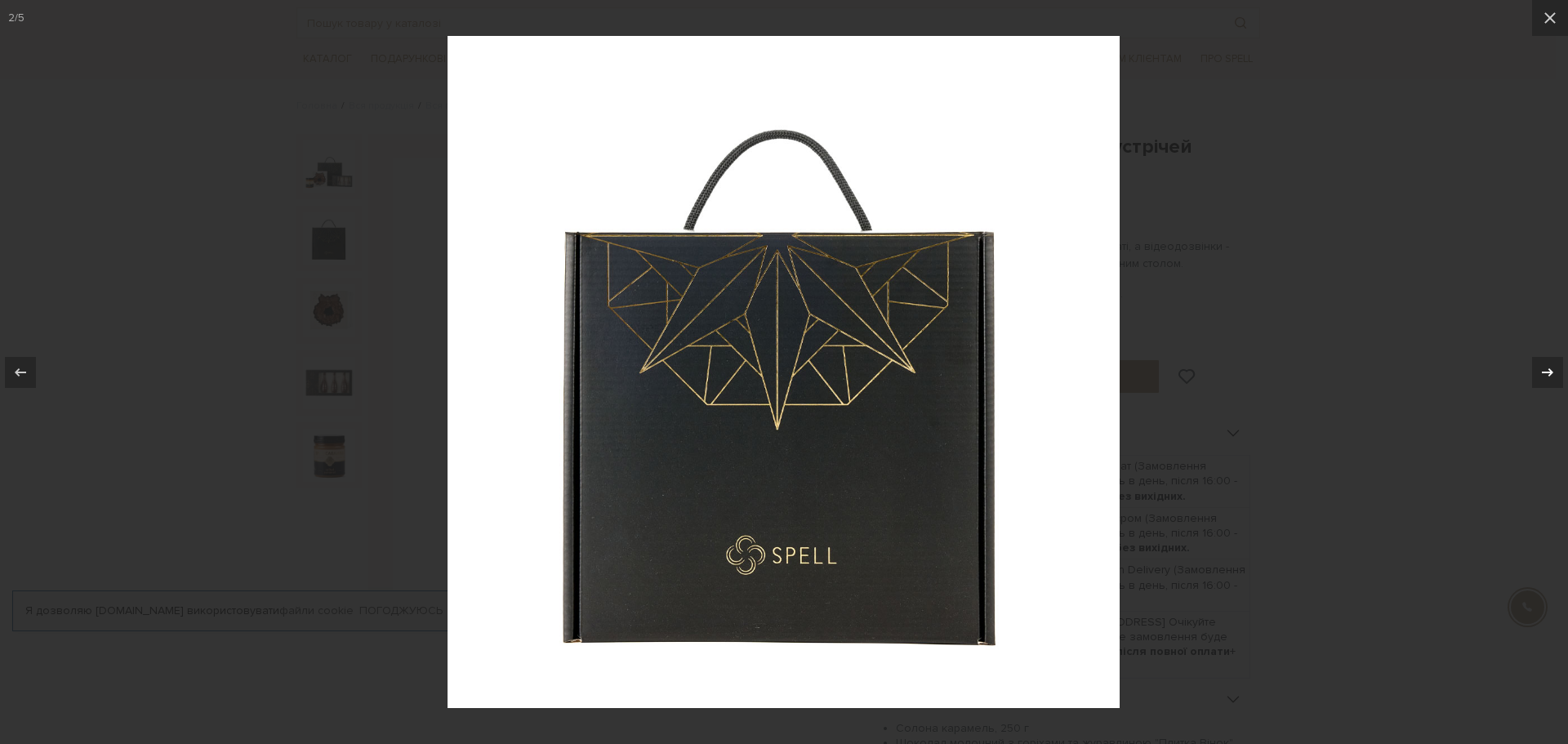
click at [1551, 368] on icon at bounding box center [1547, 372] width 20 height 20
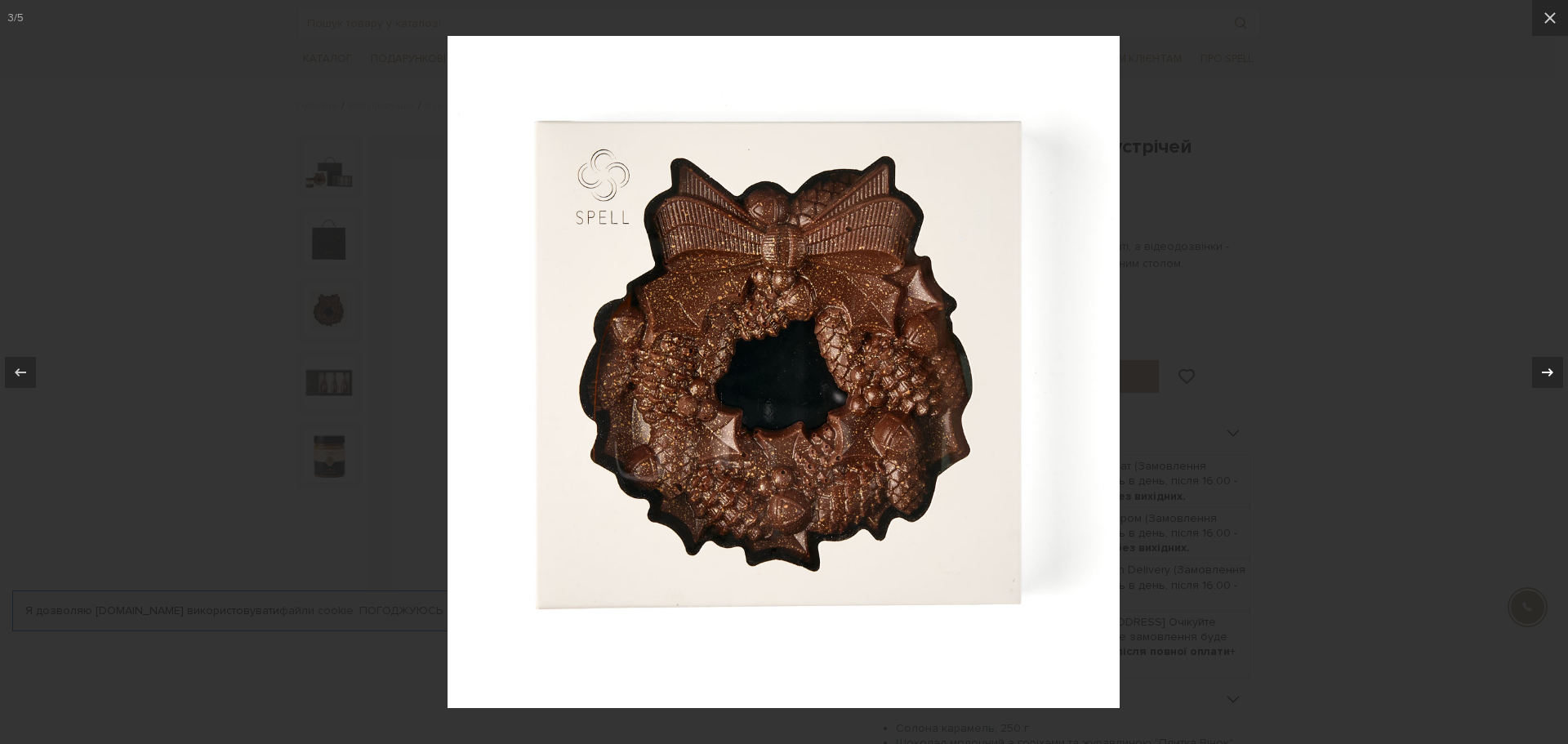
click at [1551, 368] on icon at bounding box center [1547, 372] width 20 height 20
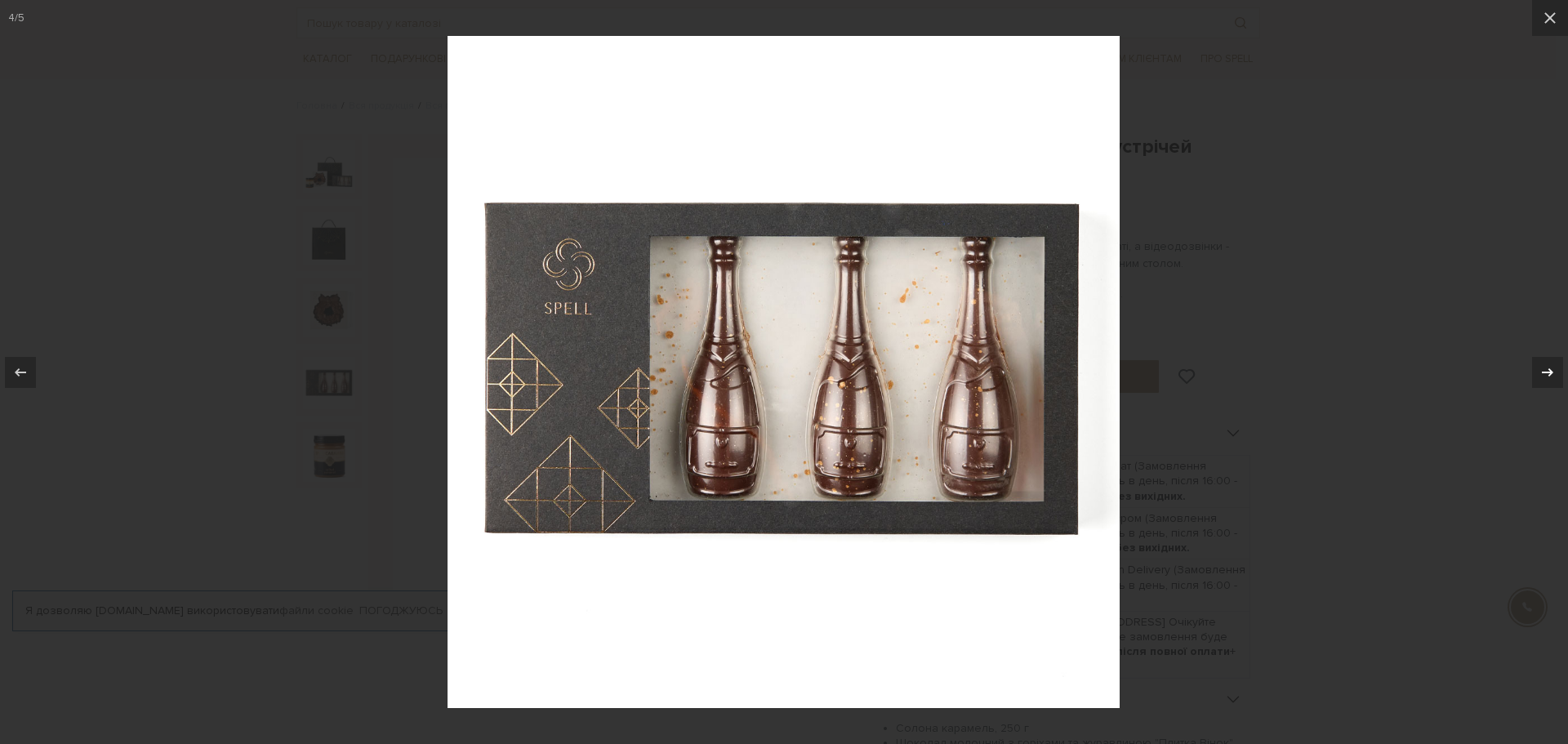
click at [1551, 368] on icon at bounding box center [1547, 372] width 20 height 20
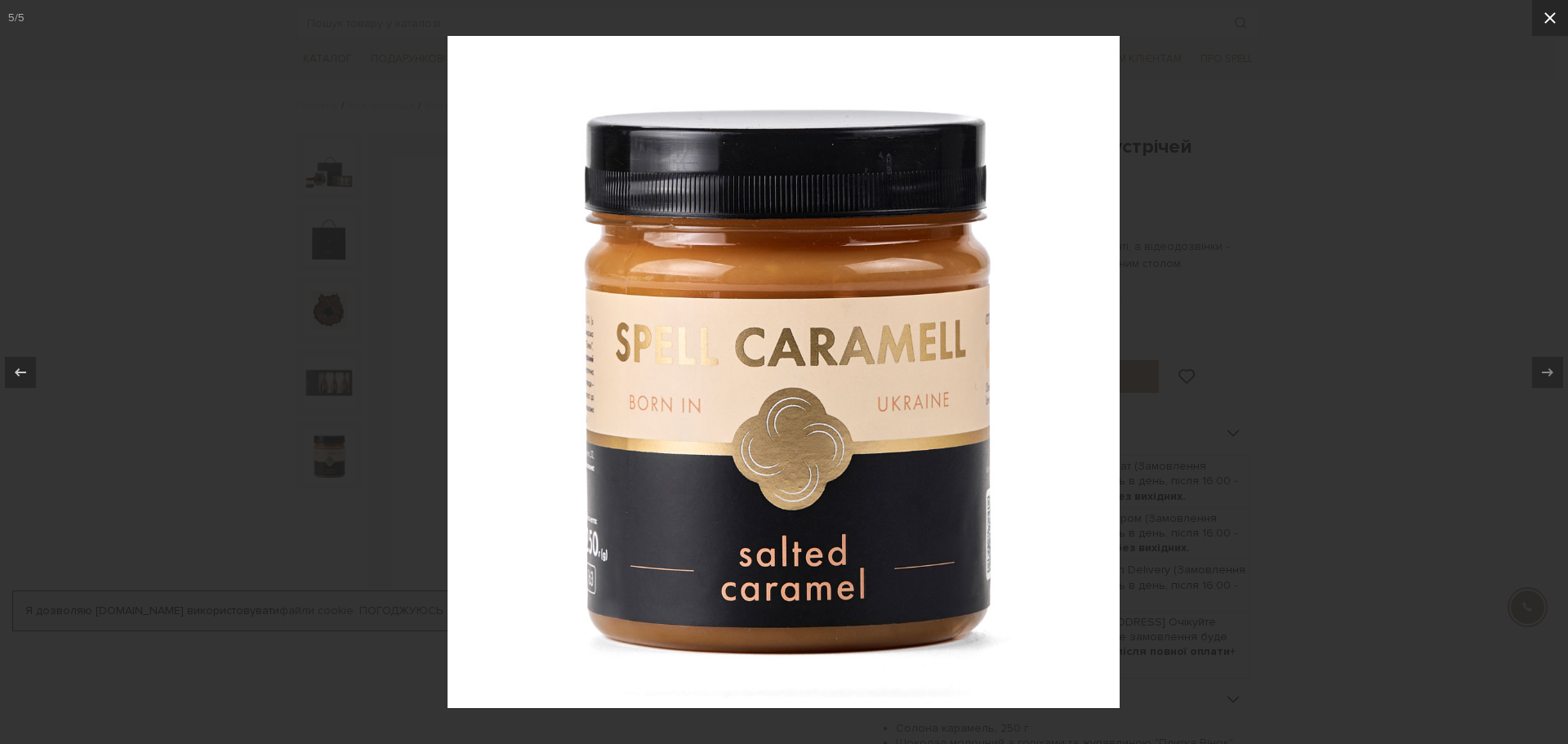
click at [1552, 21] on icon at bounding box center [1550, 18] width 20 height 20
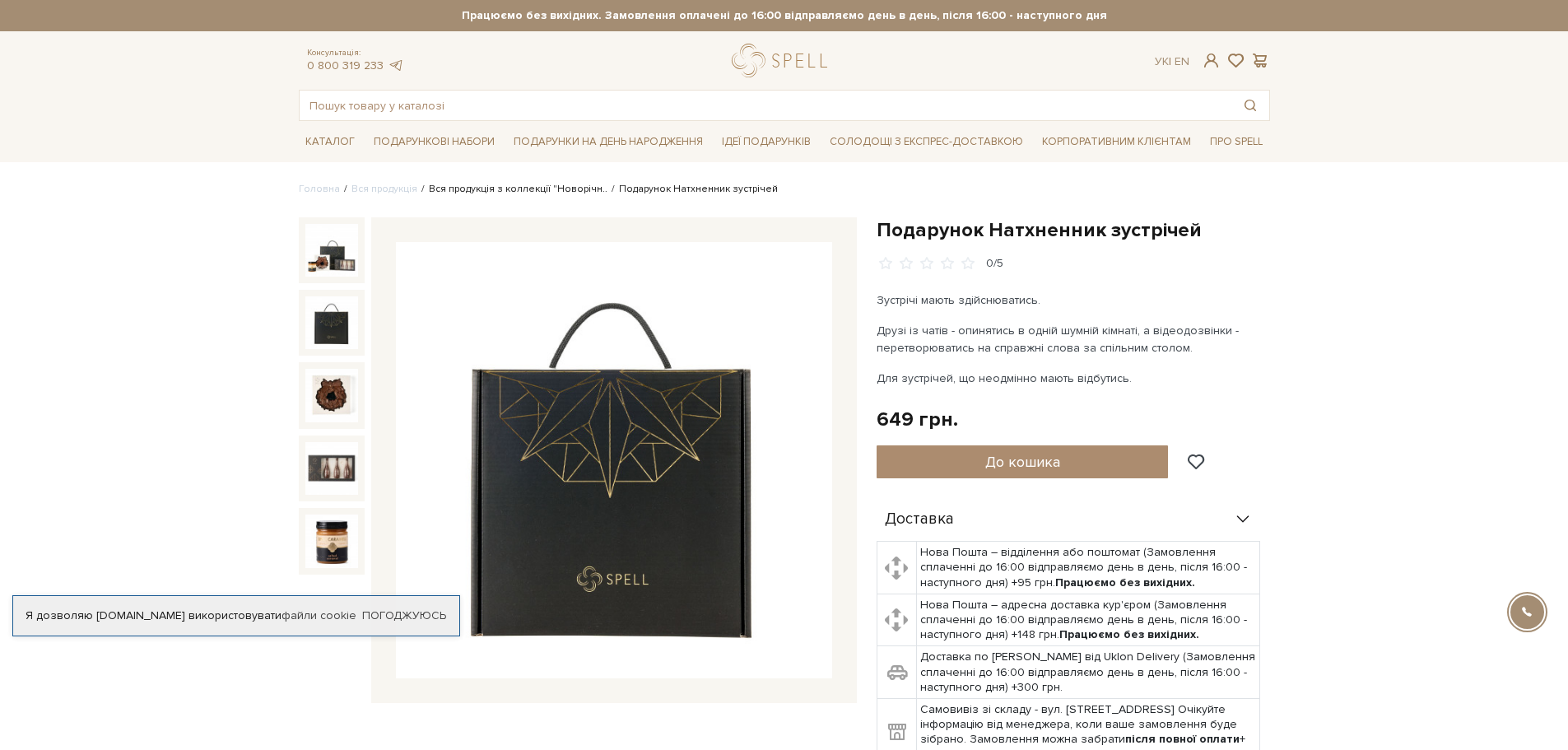
click at [554, 189] on link "Вся продукція з коллекції "Новорічн.." at bounding box center [518, 189] width 179 height 13
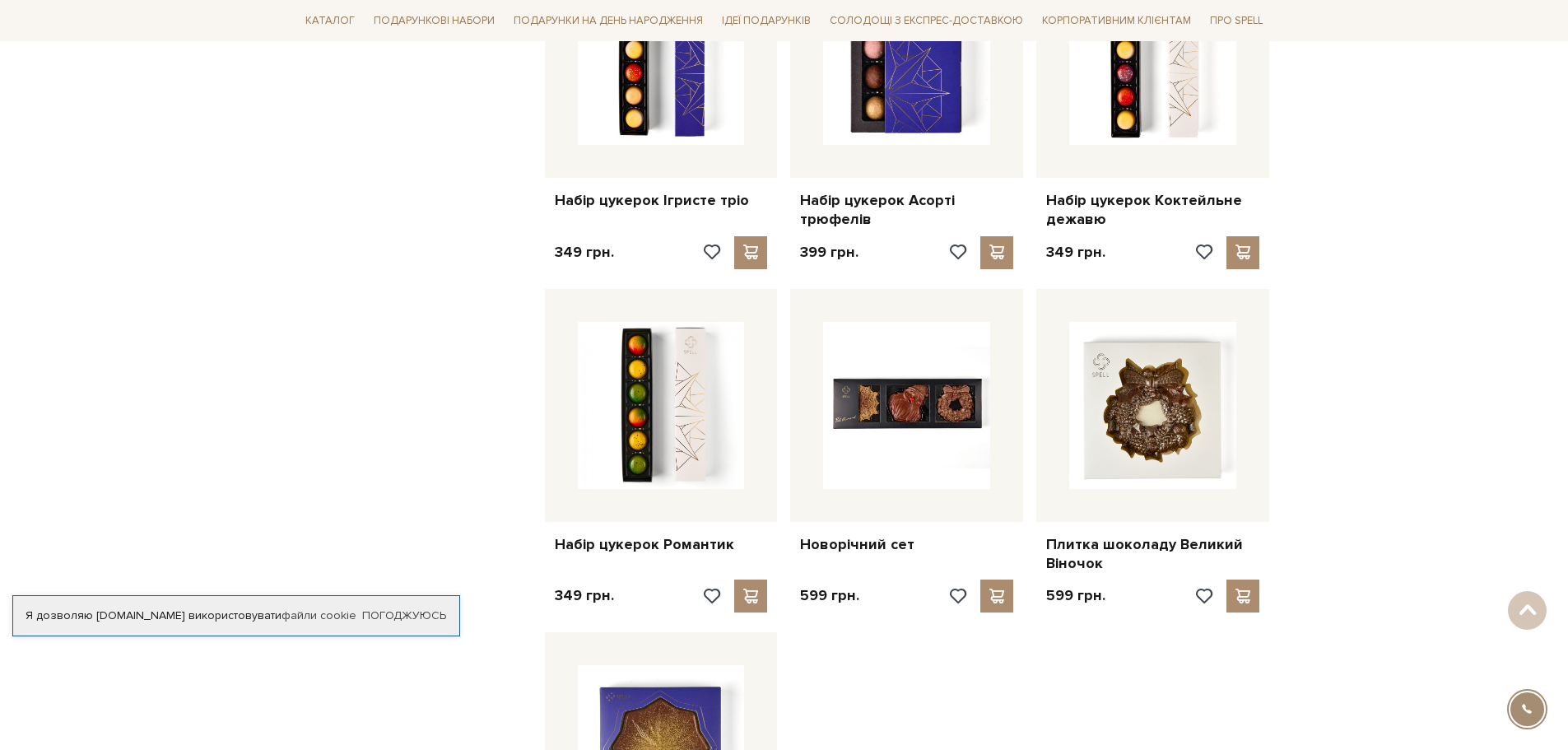
scroll to position [1399, 0]
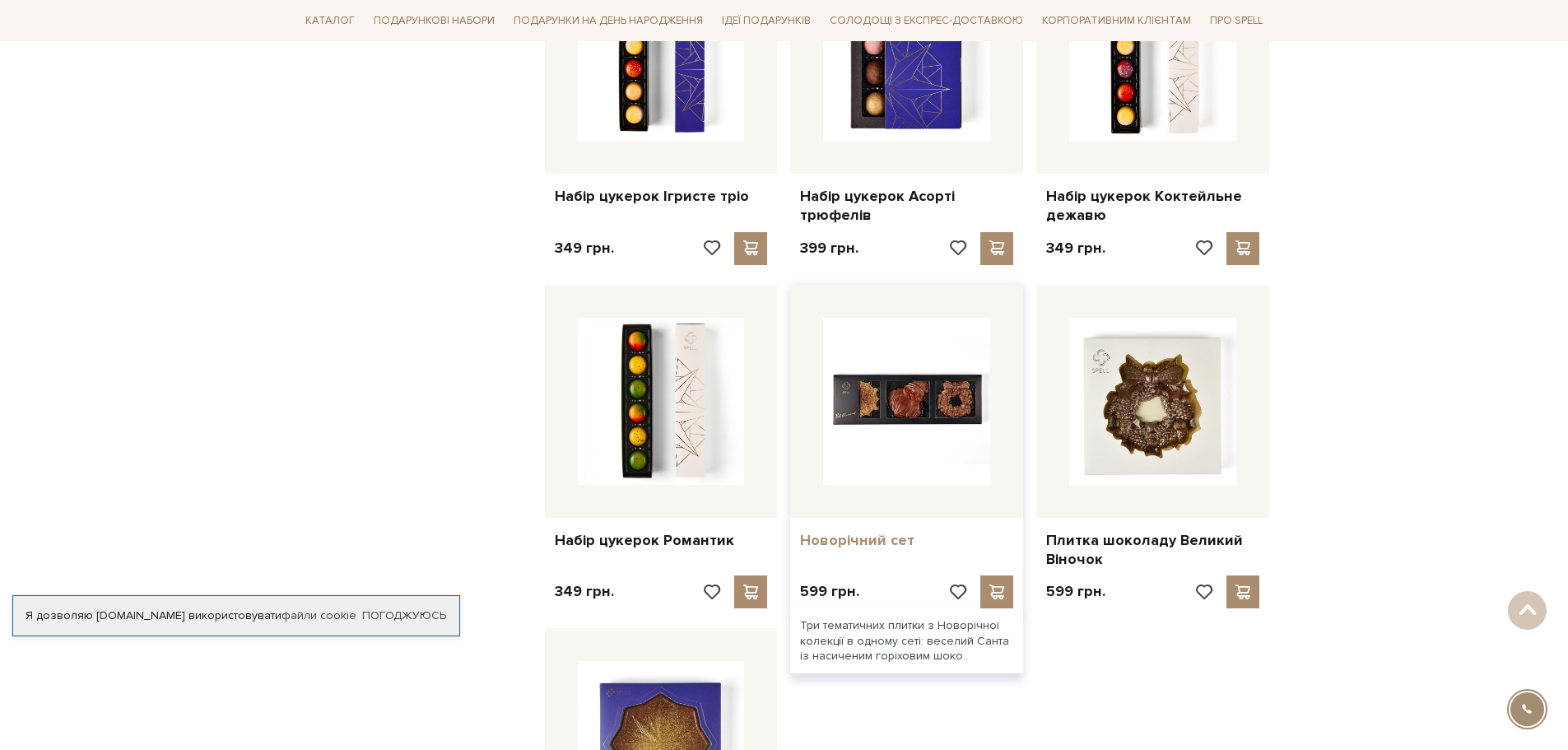
click at [838, 535] on link "Новорічний сет" at bounding box center [906, 540] width 213 height 19
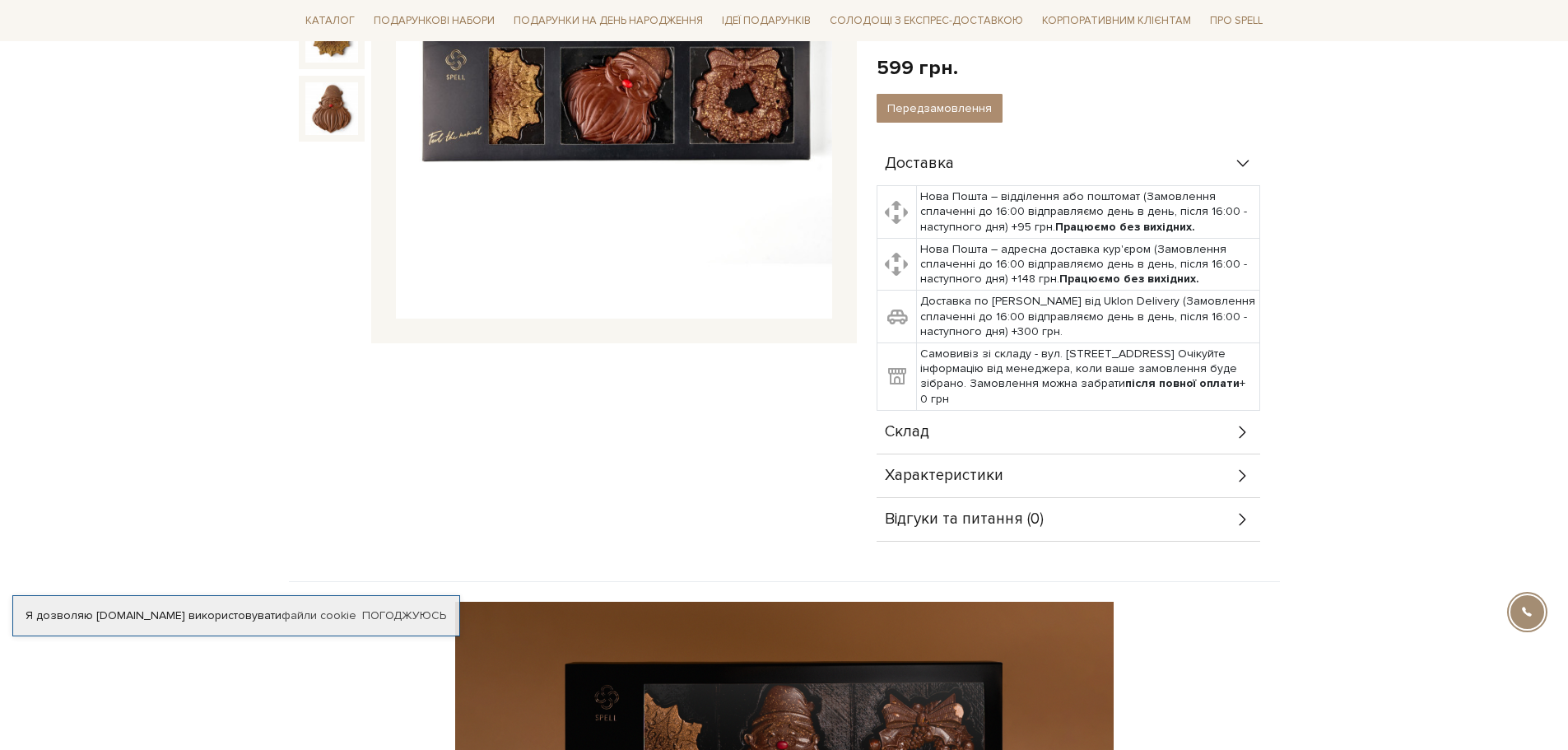
scroll to position [411, 0]
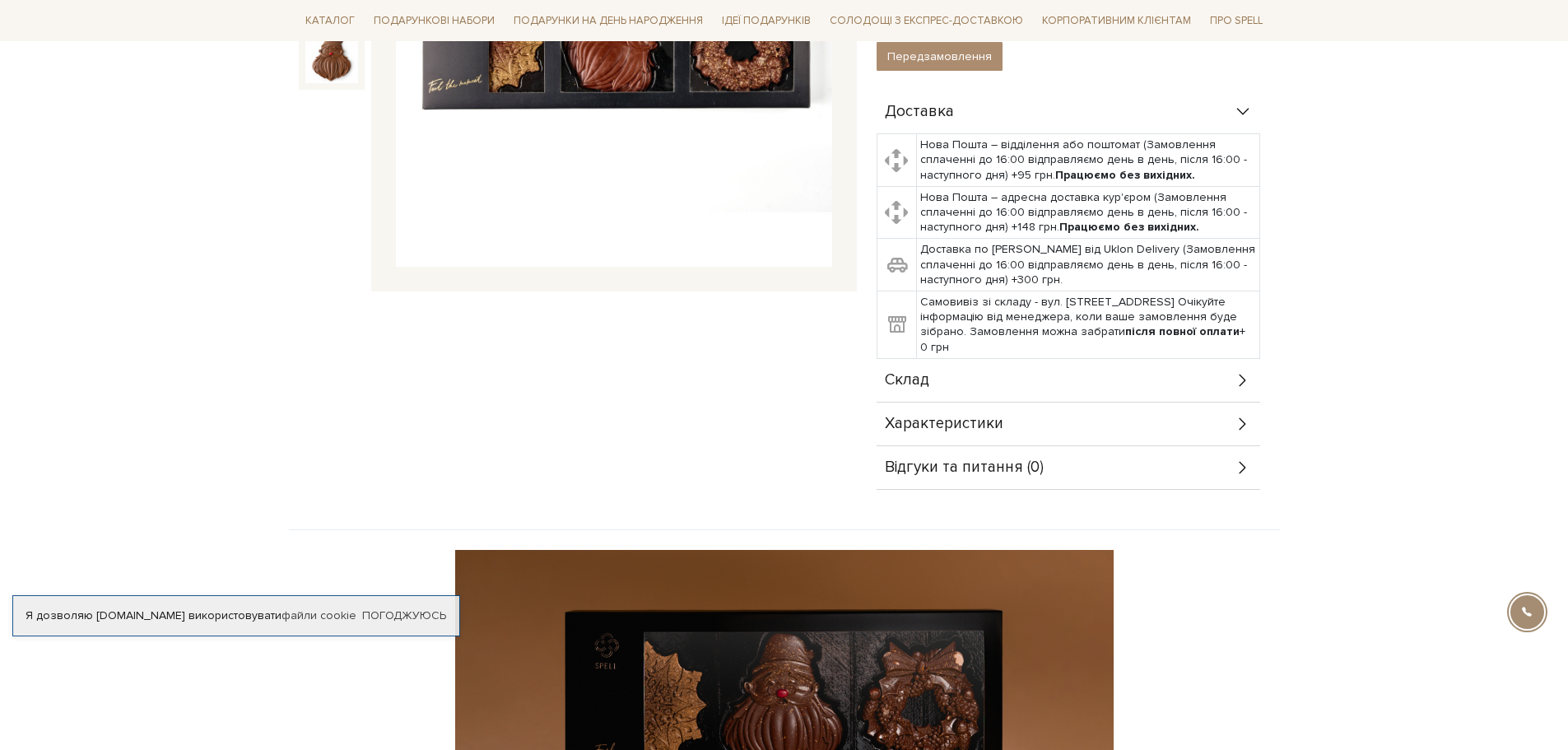
click at [936, 386] on div "Склад" at bounding box center [1068, 380] width 384 height 43
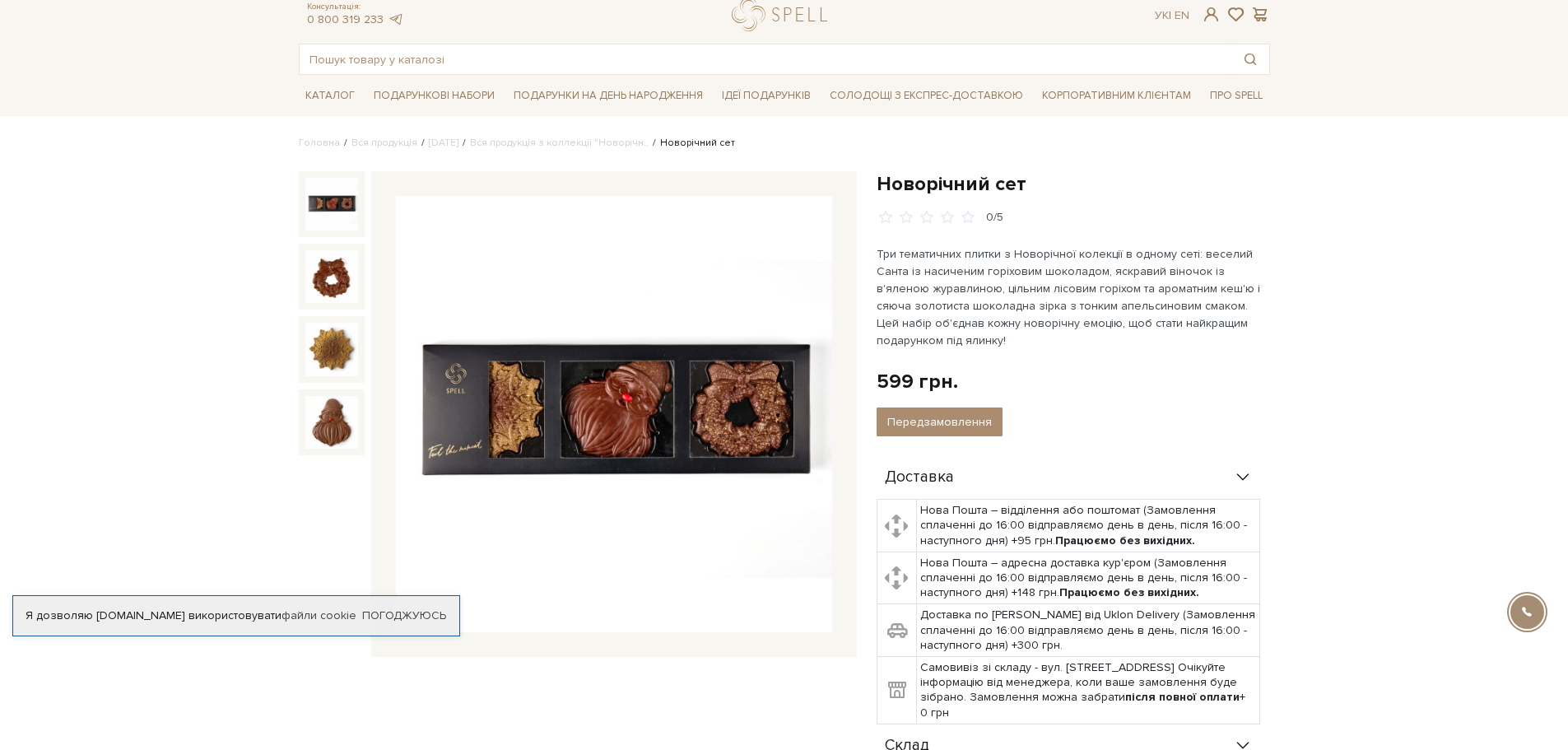
scroll to position [0, 0]
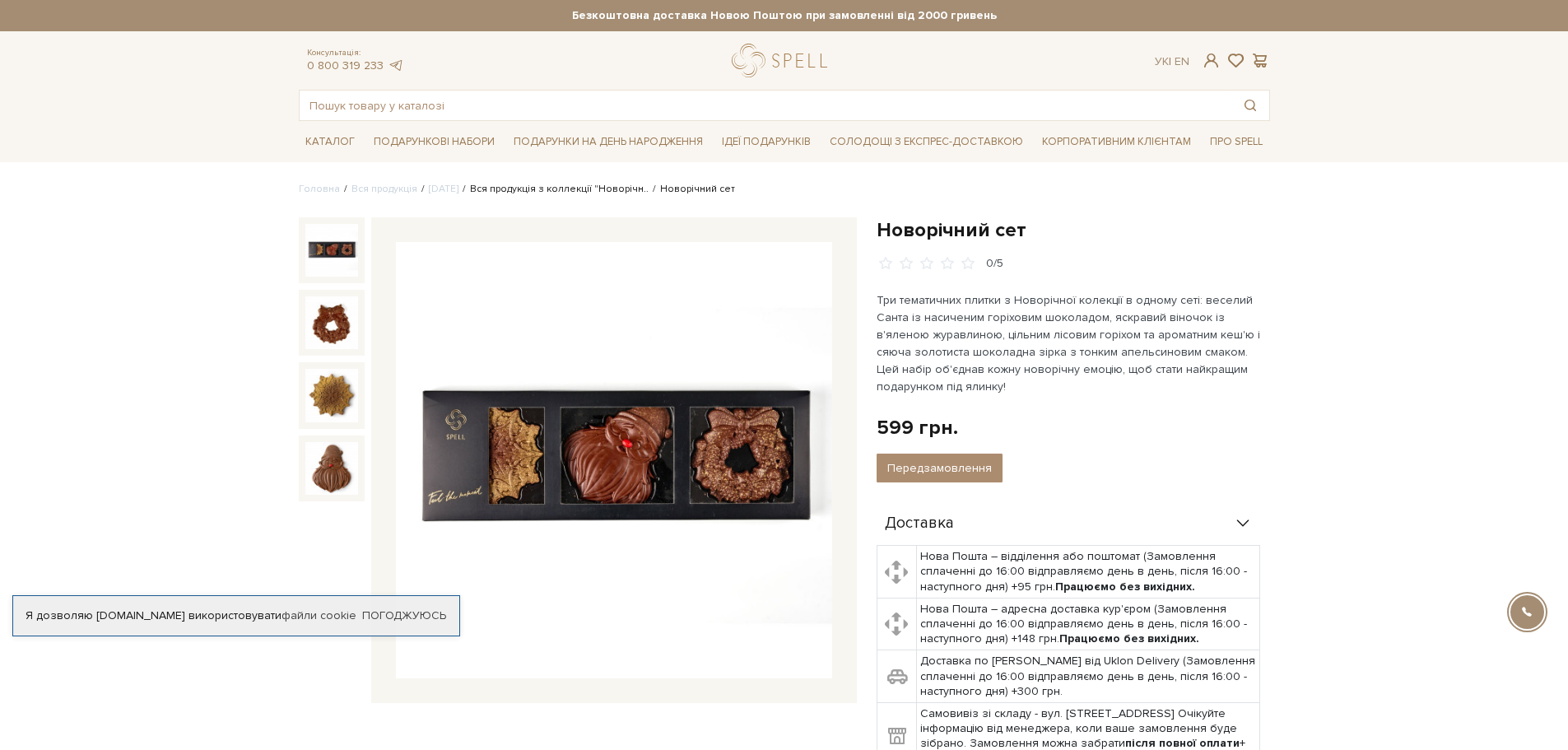
click at [625, 192] on link "Вся продукція з коллекції "Новорічн.." at bounding box center [559, 189] width 179 height 13
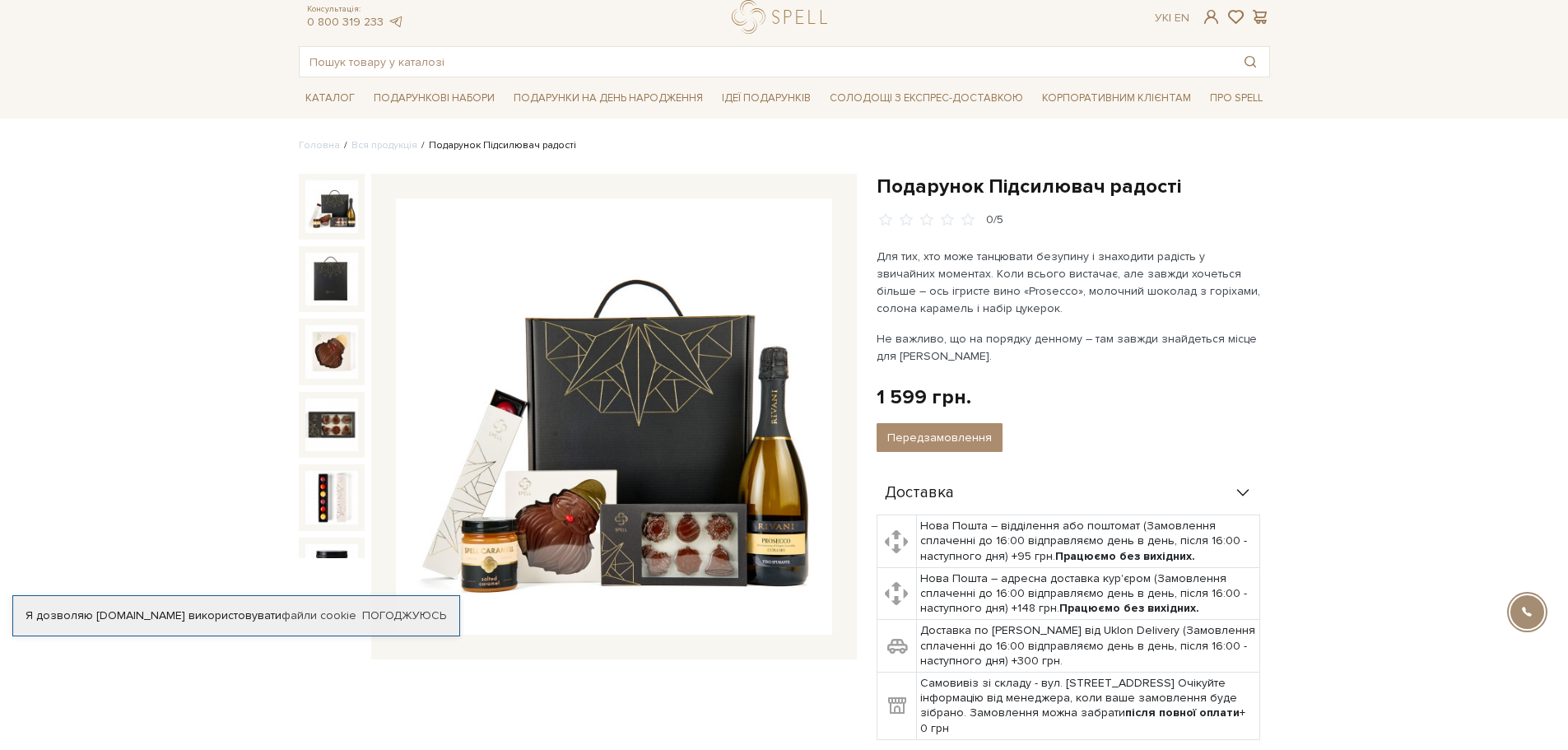
scroll to position [164, 0]
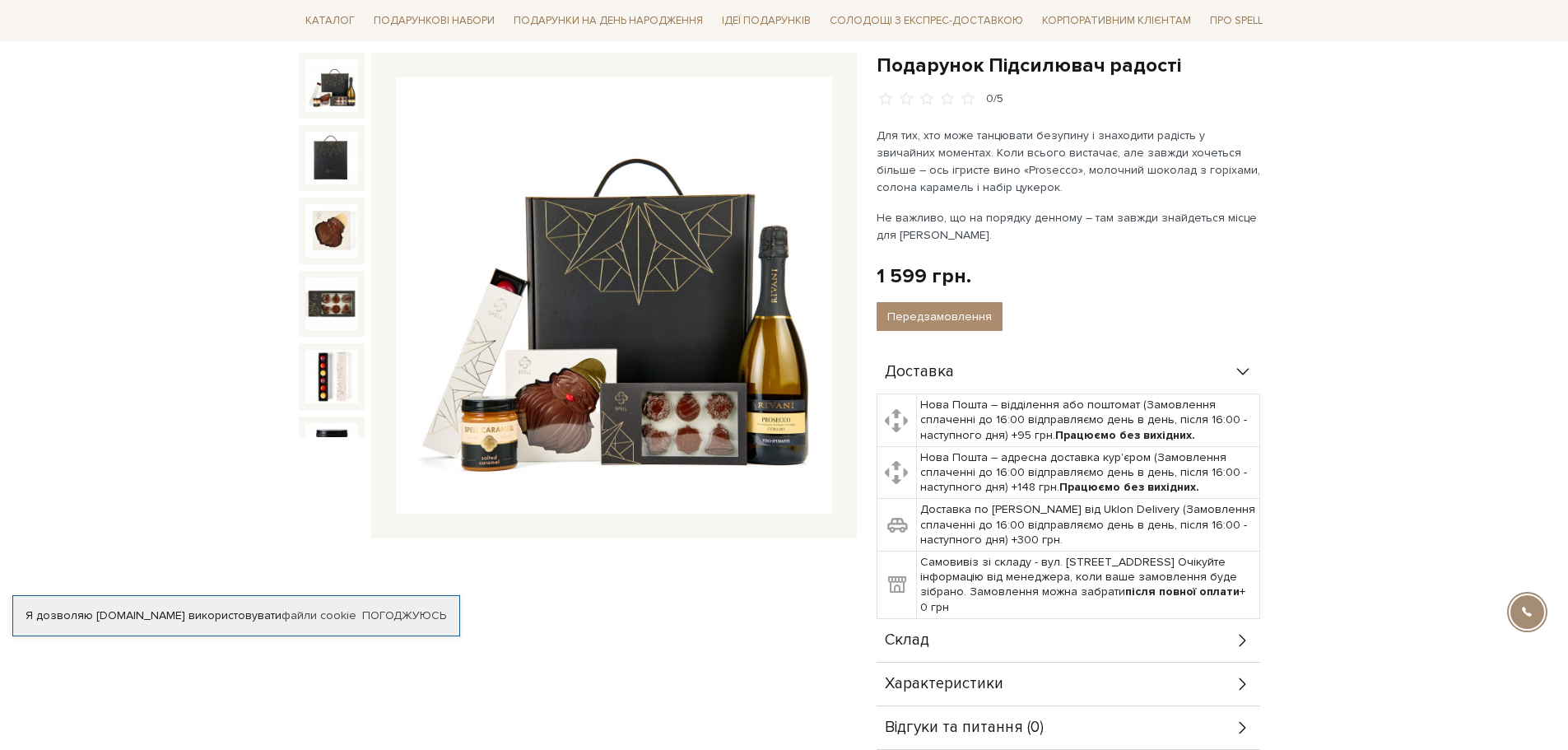
click at [944, 646] on div "Склад" at bounding box center [1068, 640] width 384 height 43
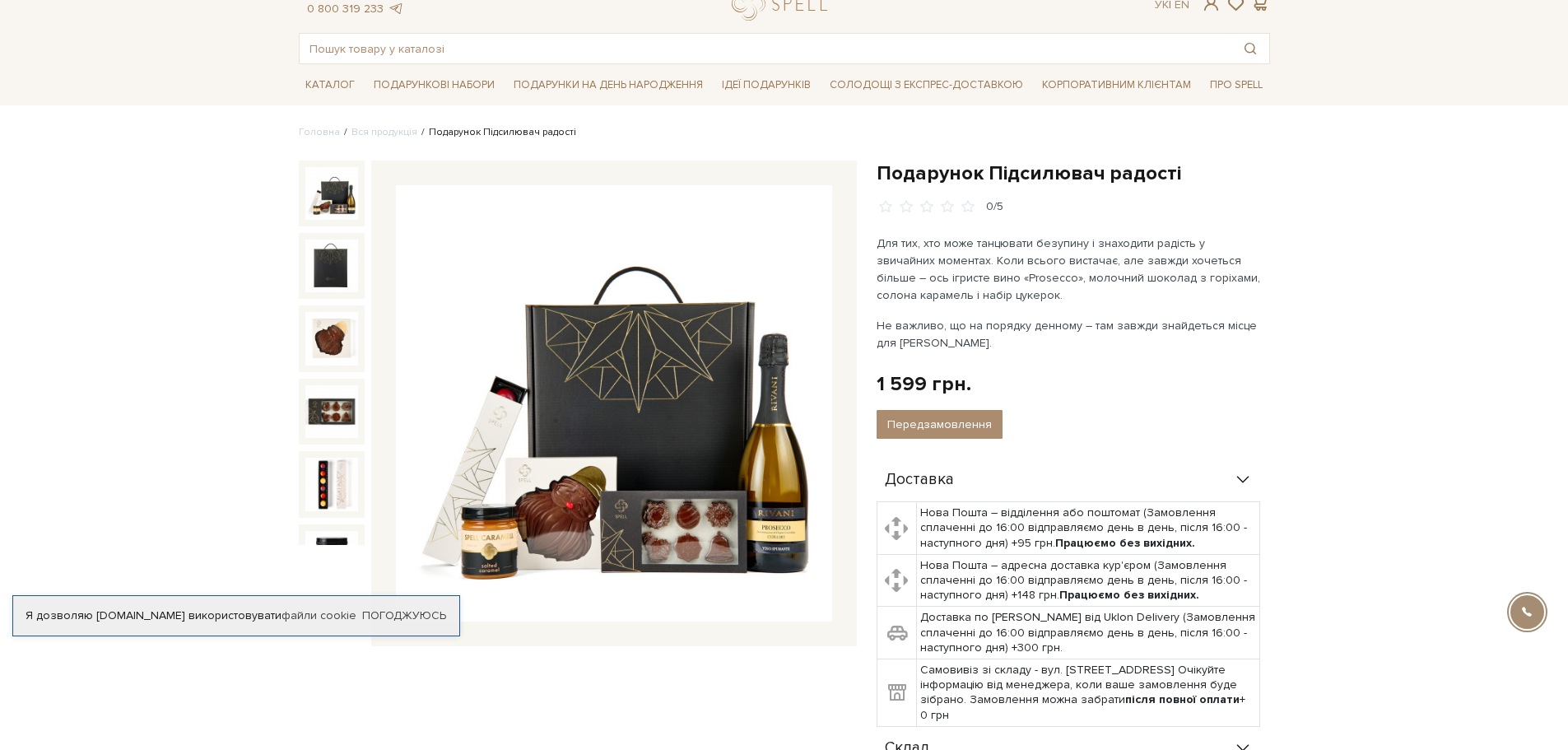
scroll to position [0, 0]
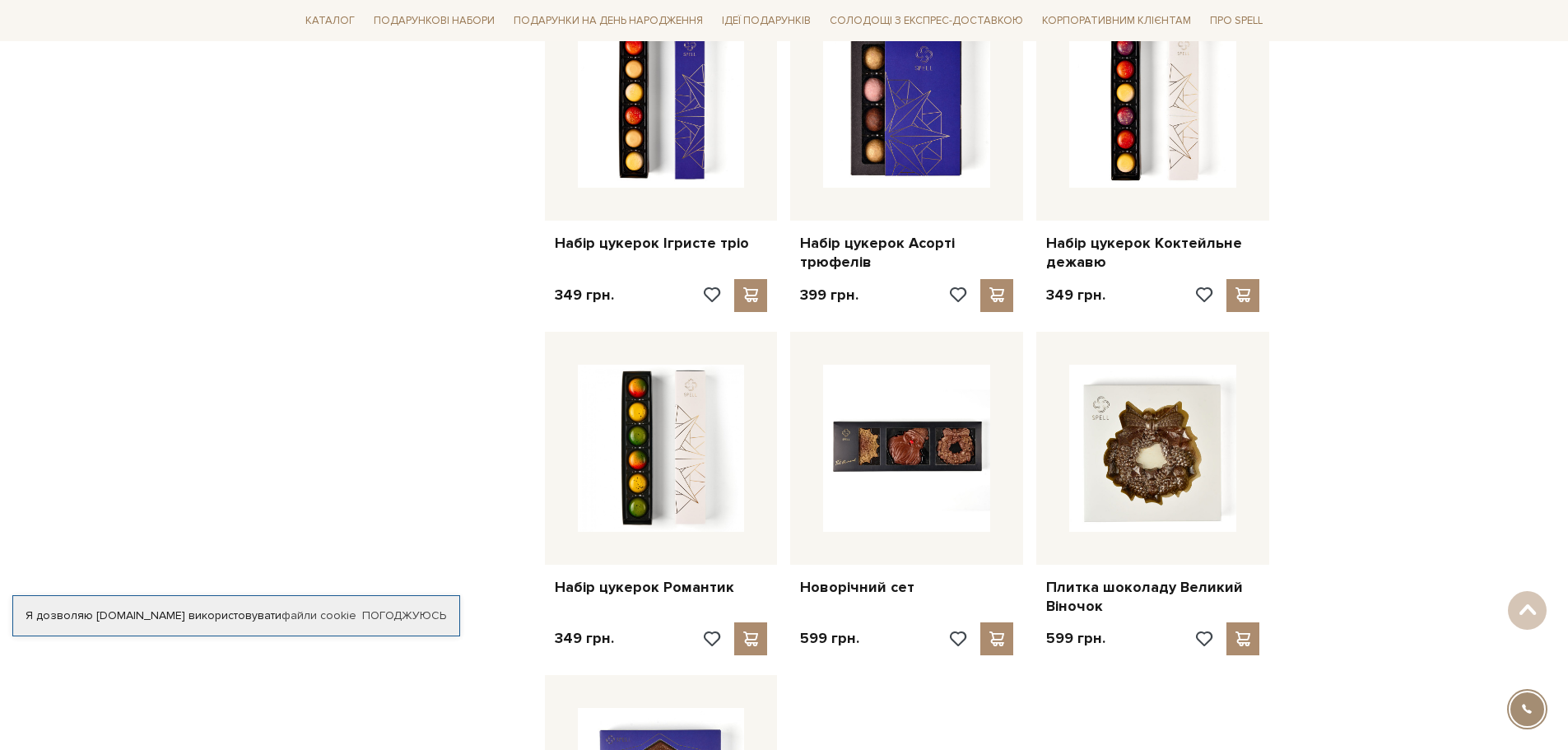
scroll to position [1389, 0]
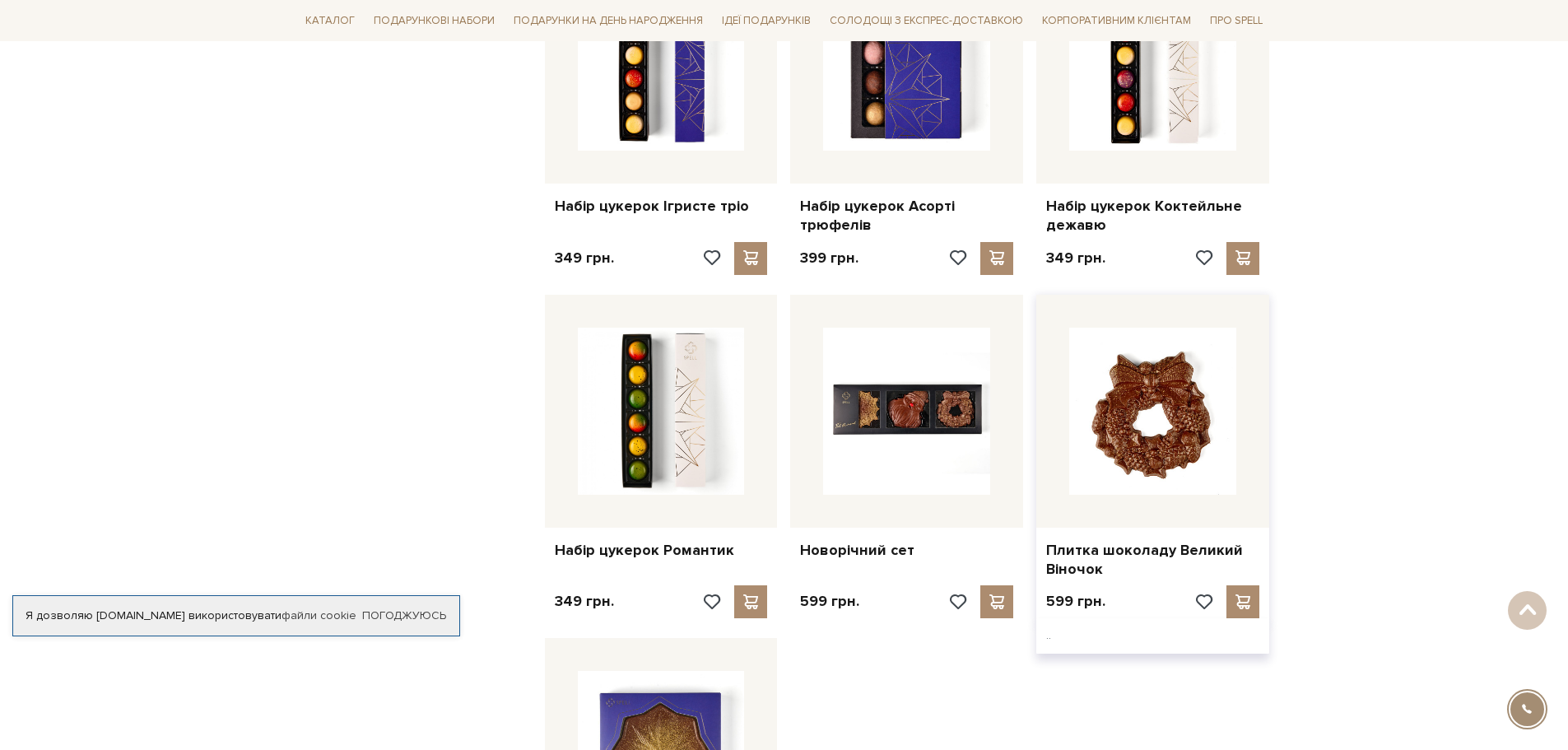
click at [1140, 474] on img at bounding box center [1153, 411] width 167 height 167
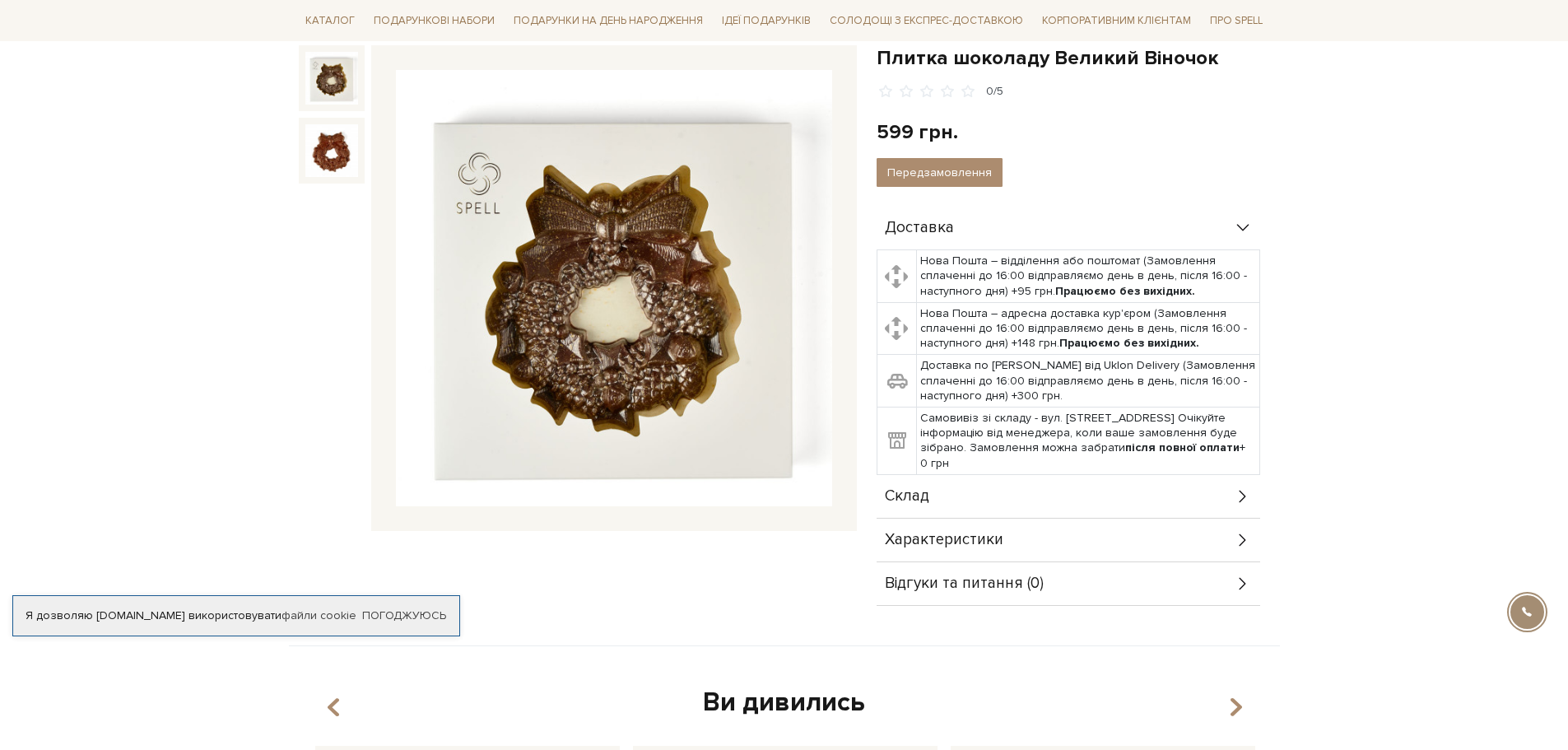
scroll to position [329, 0]
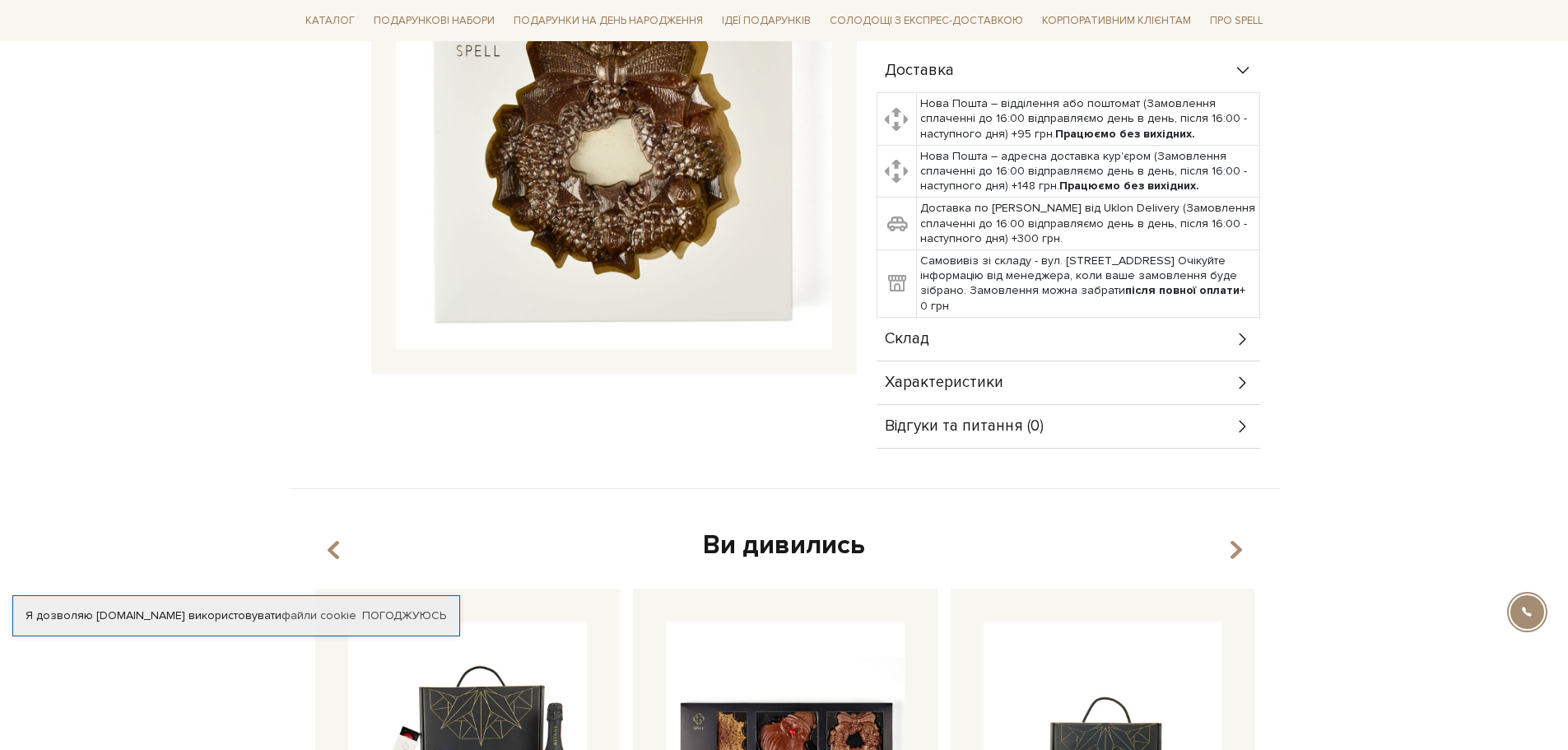
click at [924, 347] on span "Склад" at bounding box center [907, 339] width 44 height 14
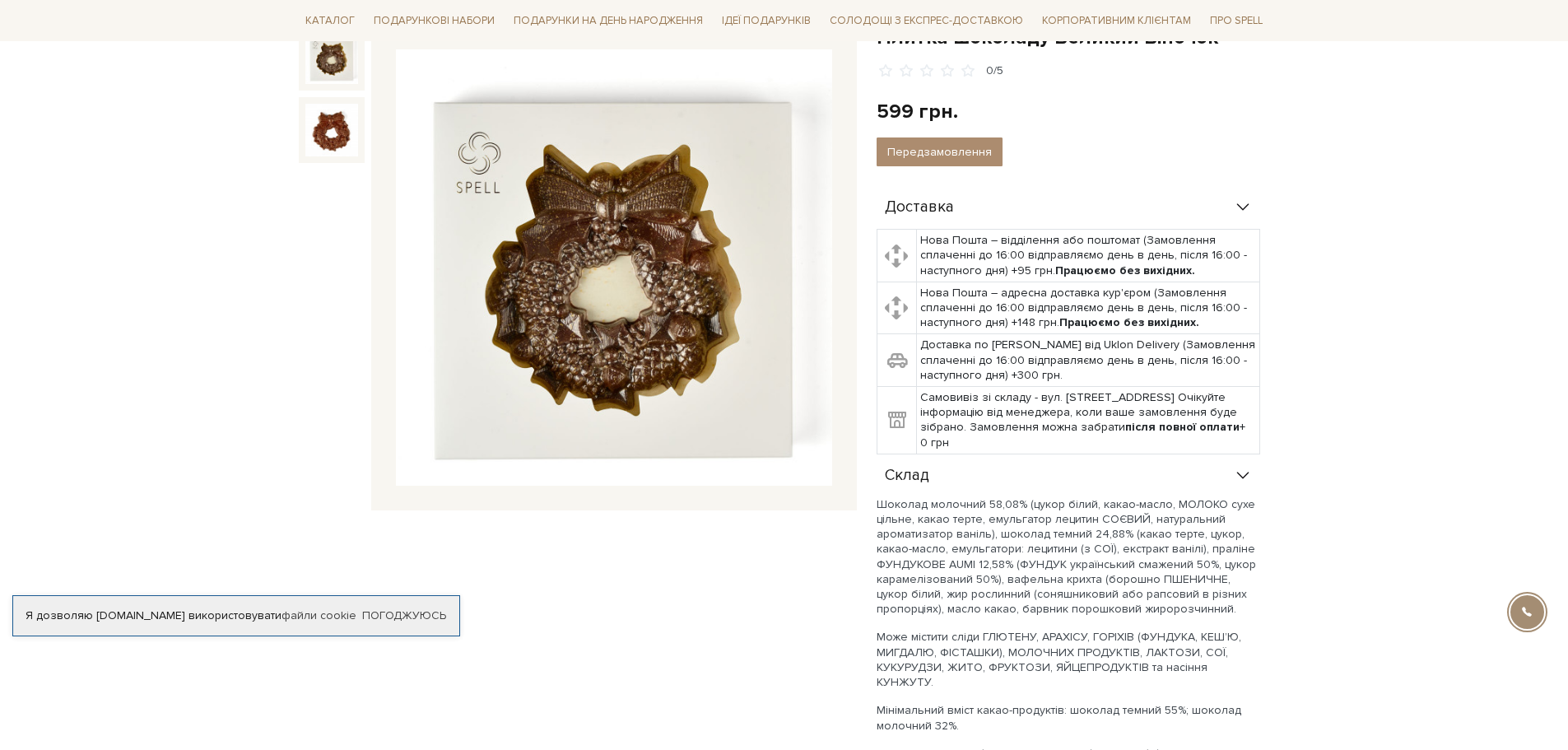
scroll to position [0, 0]
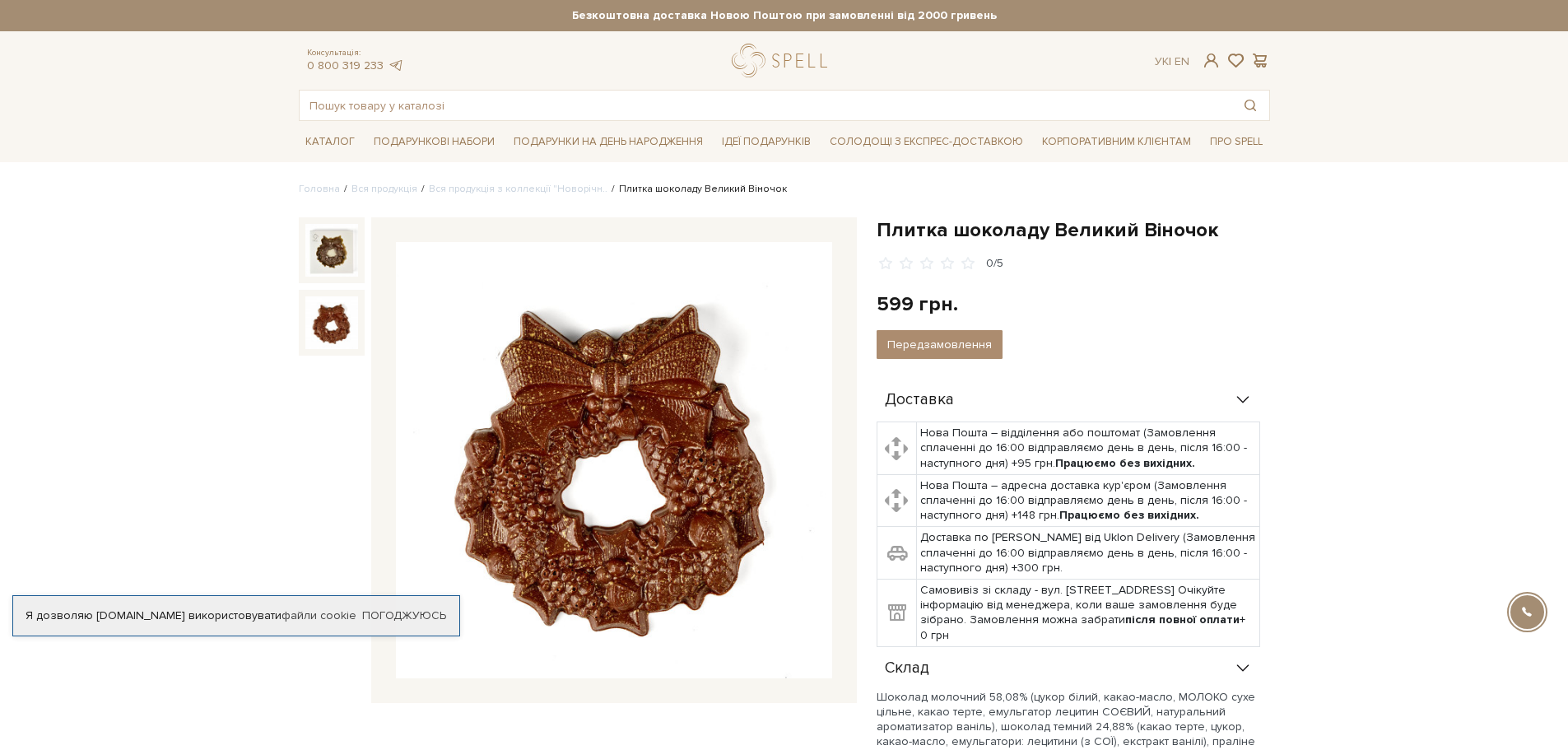
click at [326, 325] on img at bounding box center [332, 322] width 53 height 53
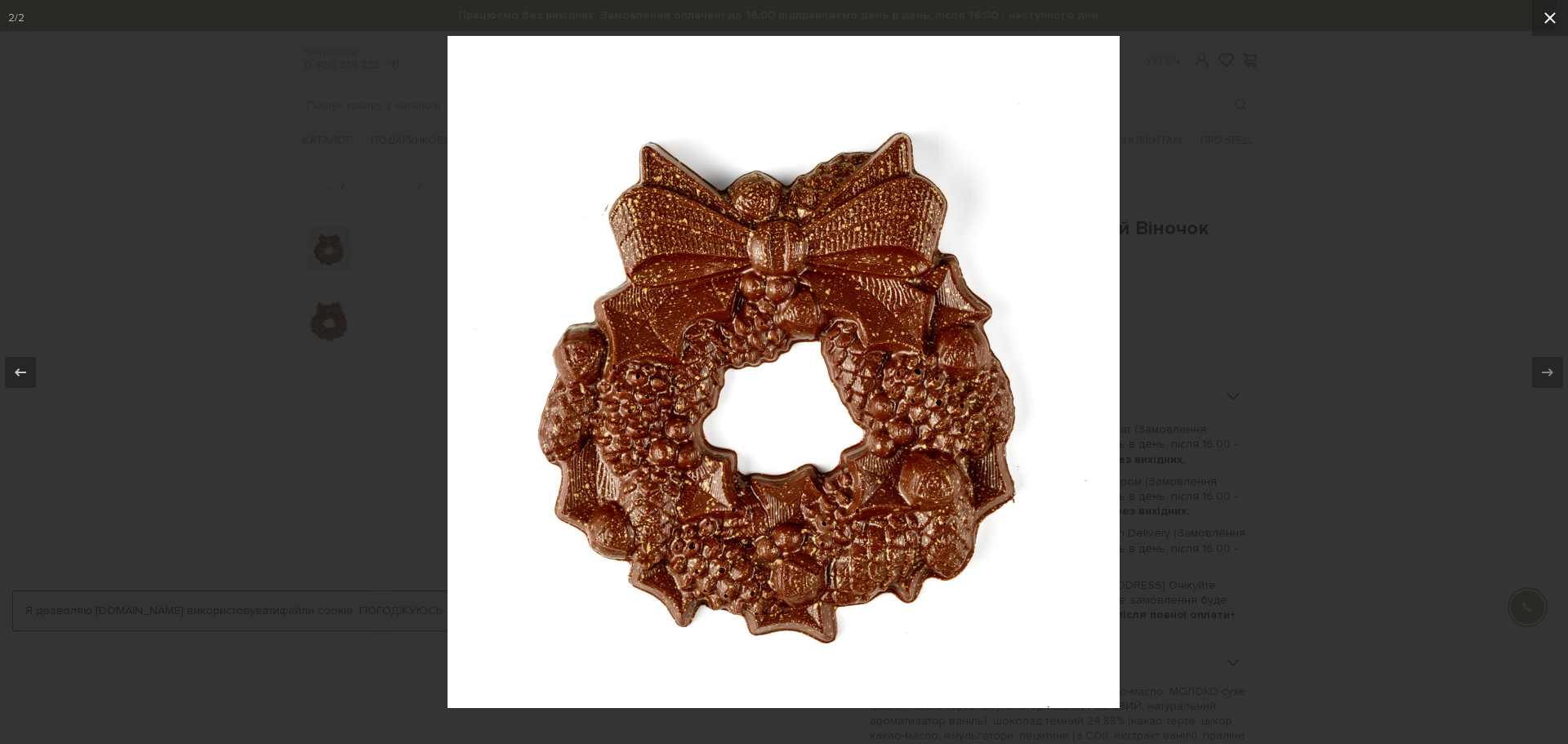
click at [1552, 17] on icon at bounding box center [1549, 18] width 12 height 12
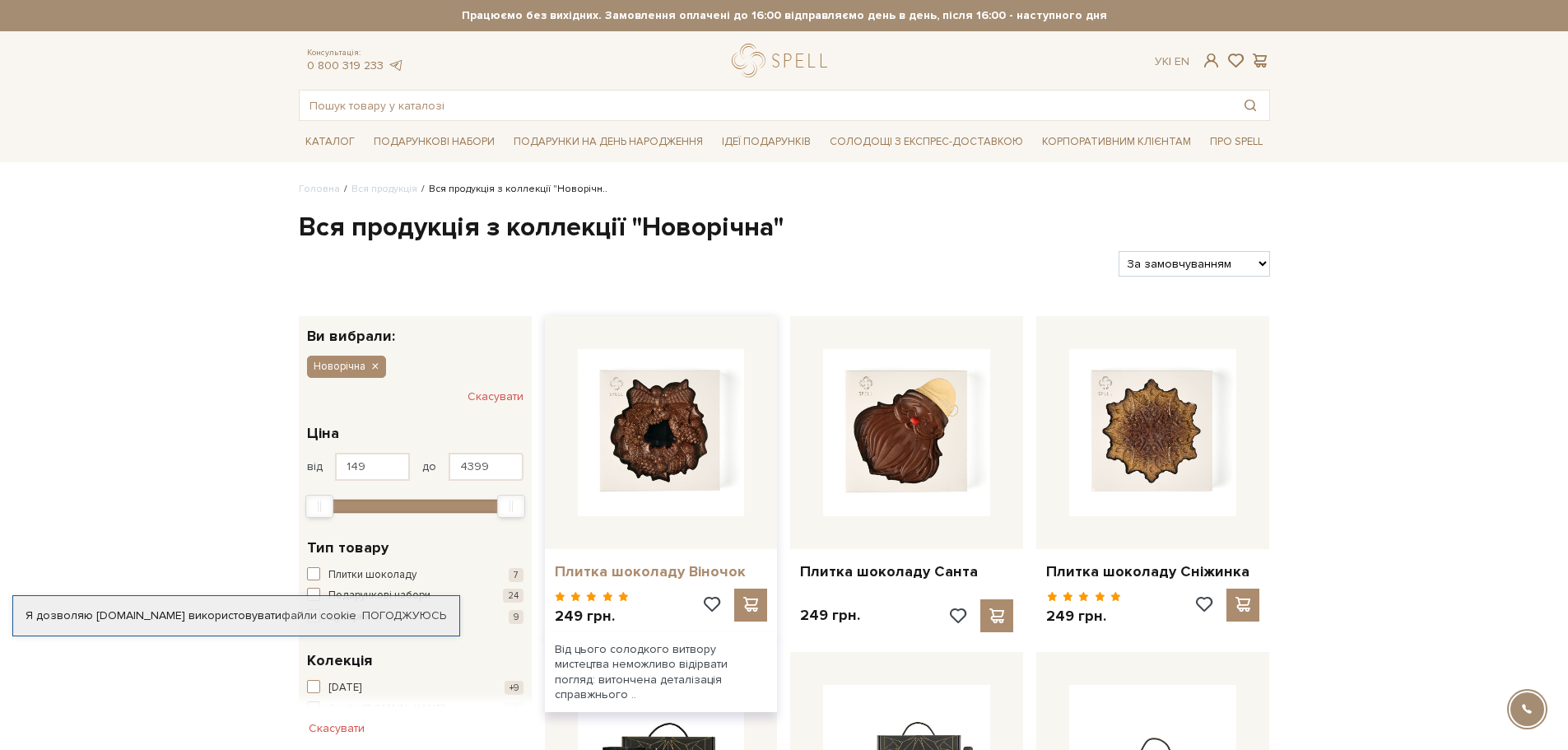
click at [647, 571] on link "Плитка шоколаду Віночок" at bounding box center [660, 571] width 213 height 19
